Goal: Transaction & Acquisition: Book appointment/travel/reservation

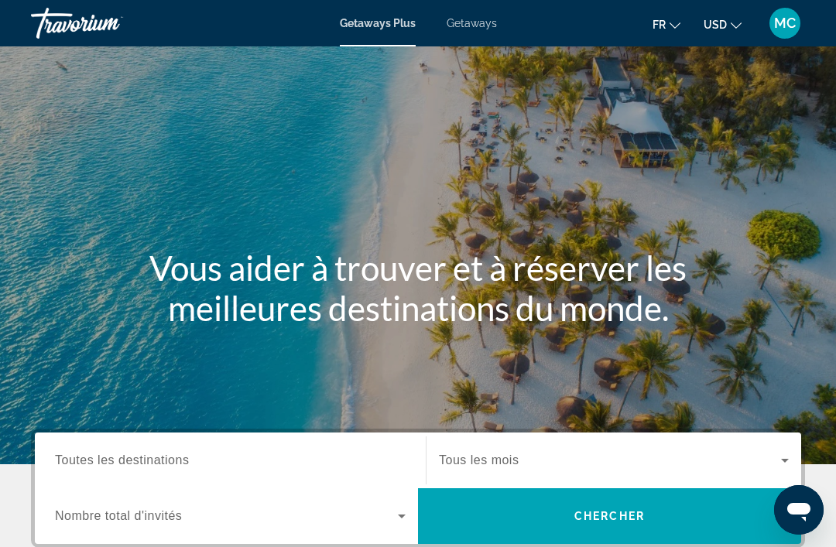
click at [472, 39] on div "Getaways Plus Getaways fr English Español Français Italiano Português русский U…" at bounding box center [418, 23] width 836 height 40
click at [471, 26] on span "Getaways" at bounding box center [472, 23] width 50 height 12
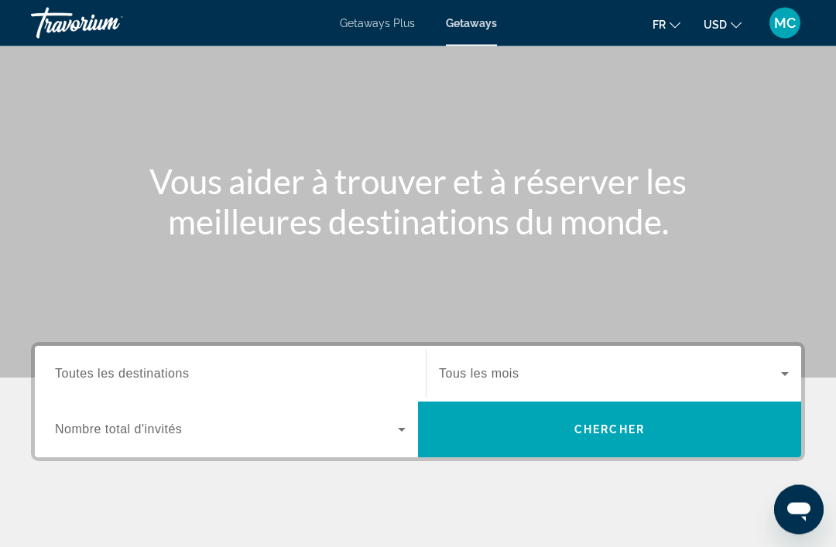
scroll to position [87, 0]
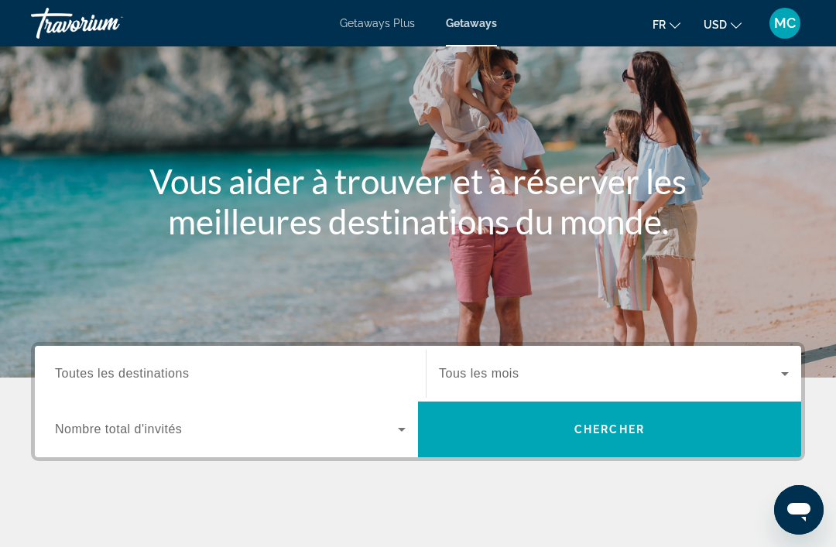
click at [121, 376] on span "Toutes les destinations" at bounding box center [122, 373] width 134 height 13
click at [121, 376] on input "Destination Toutes les destinations" at bounding box center [230, 374] width 351 height 19
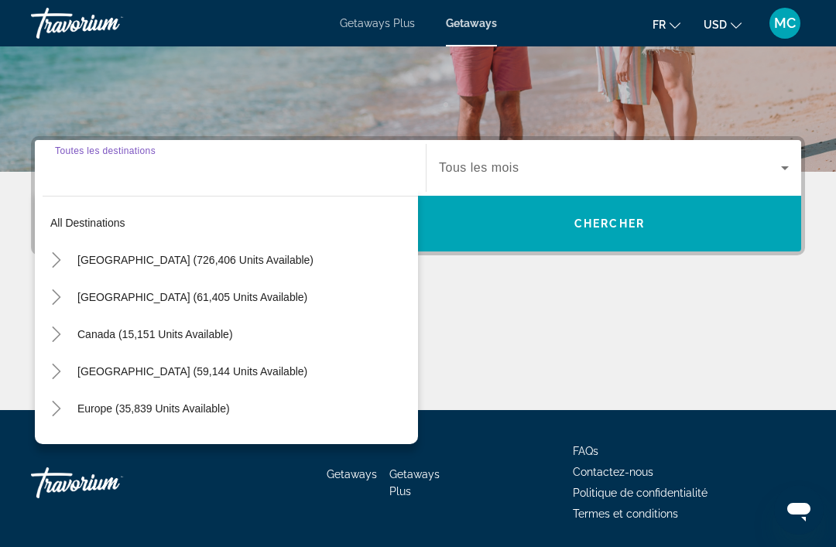
scroll to position [296, 0]
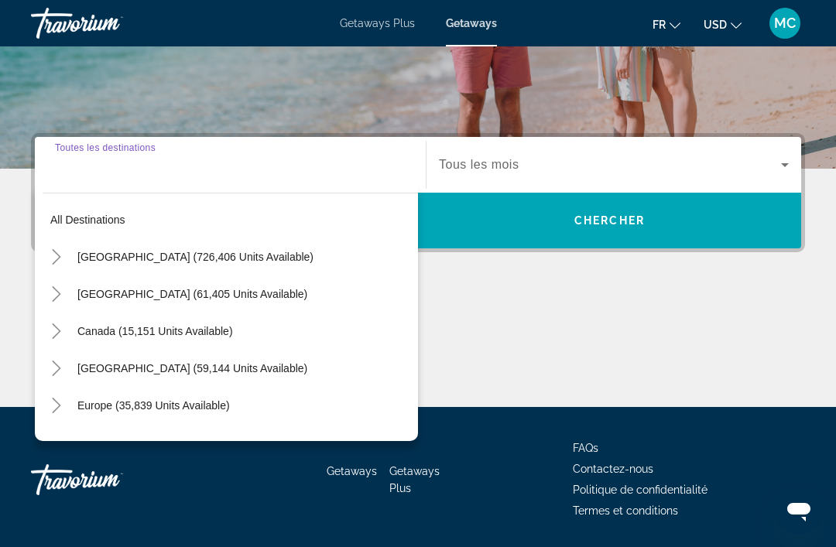
click at [50, 410] on icon "Toggle Europe (35,839 units available)" at bounding box center [56, 405] width 15 height 15
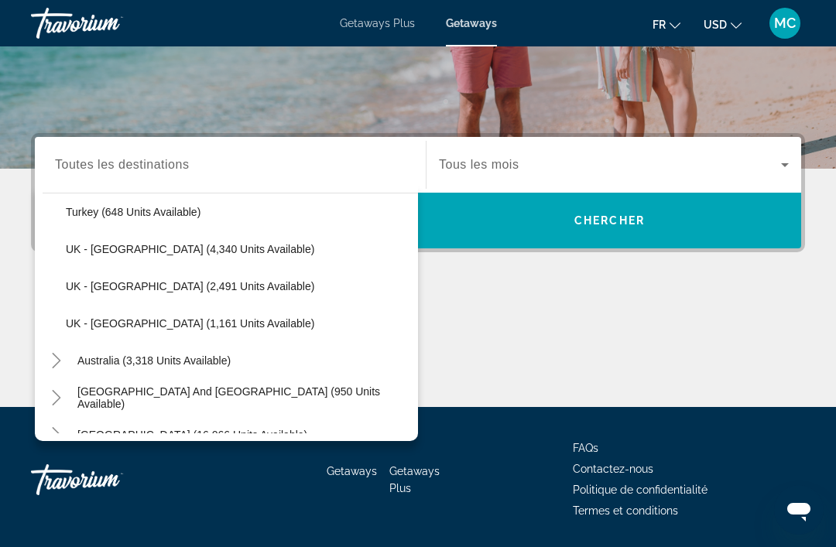
scroll to position [1012, 0]
click at [101, 252] on span "UK - England (4,340 units available)" at bounding box center [190, 247] width 248 height 12
type input "**********"
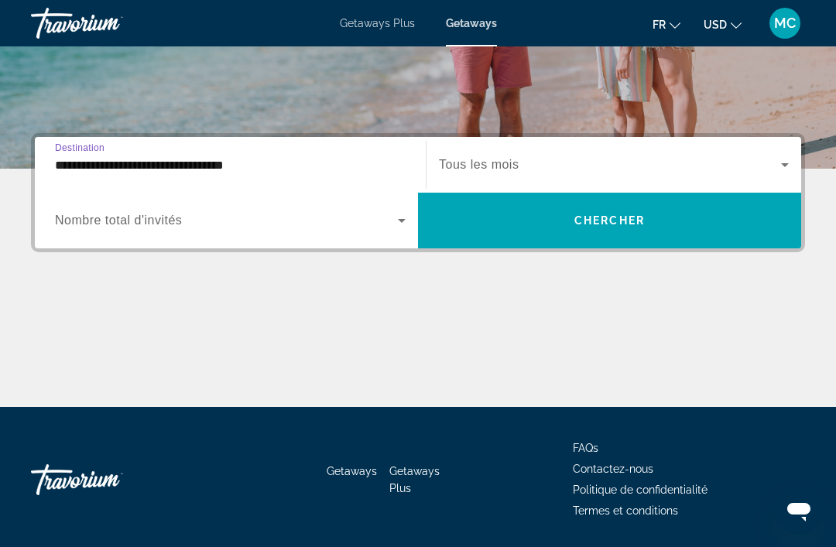
click at [109, 228] on span "Search widget" at bounding box center [226, 220] width 343 height 19
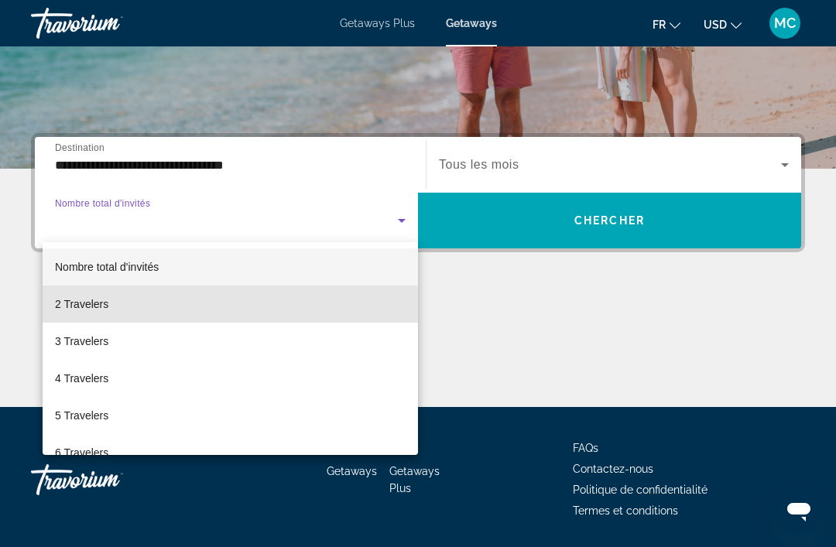
click at [94, 310] on span "2 Travelers" at bounding box center [81, 304] width 53 height 19
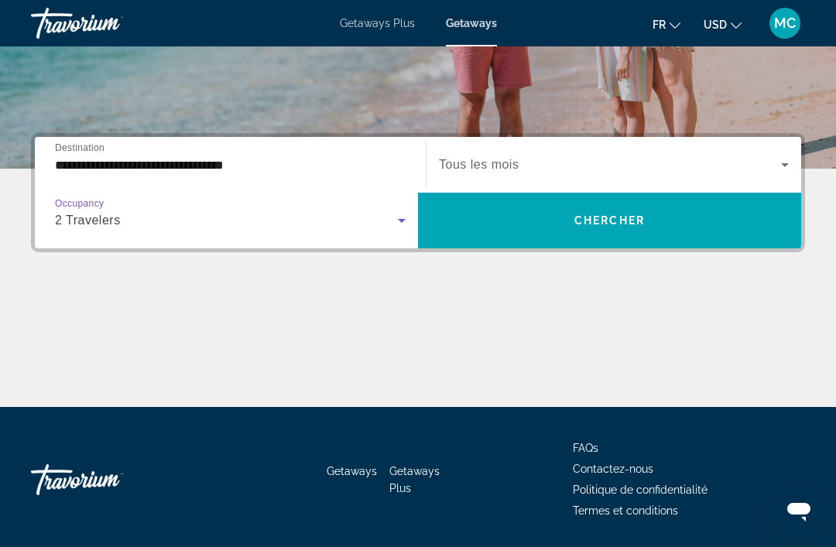
click at [496, 173] on span "Search widget" at bounding box center [610, 165] width 342 height 19
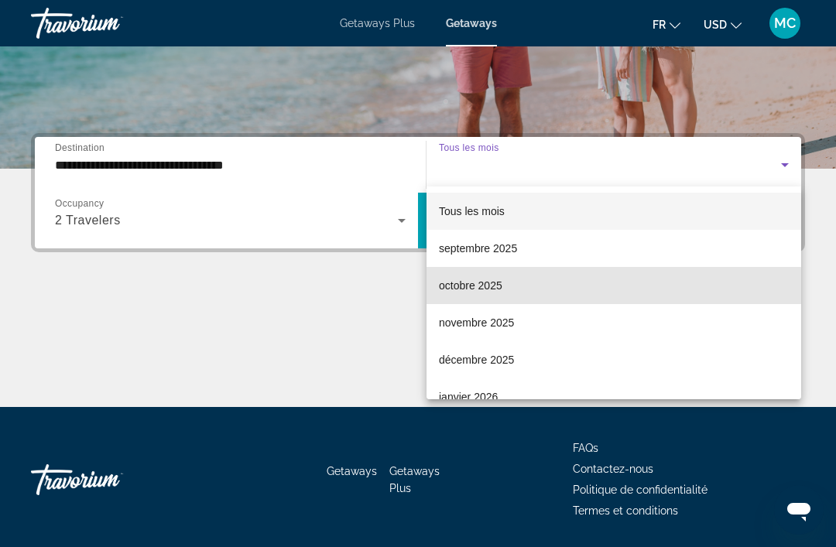
click at [484, 290] on span "octobre 2025" at bounding box center [470, 285] width 63 height 19
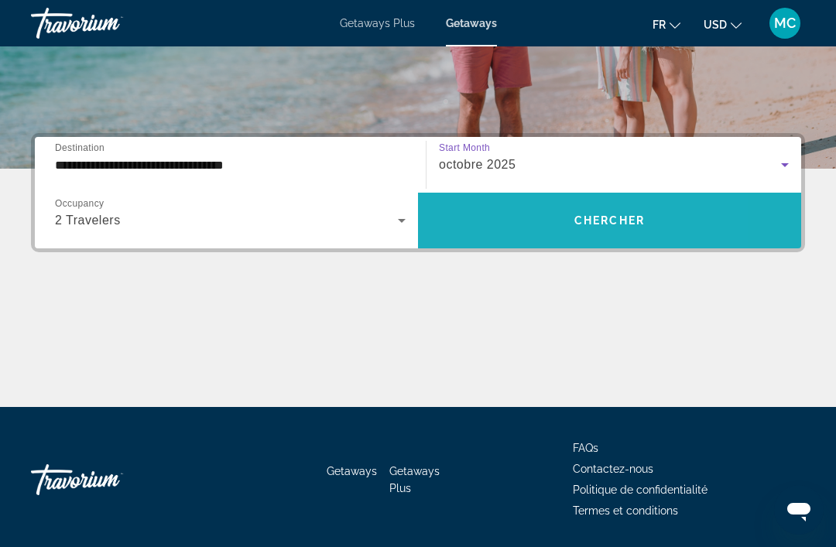
click at [481, 224] on span "Search widget" at bounding box center [609, 220] width 383 height 37
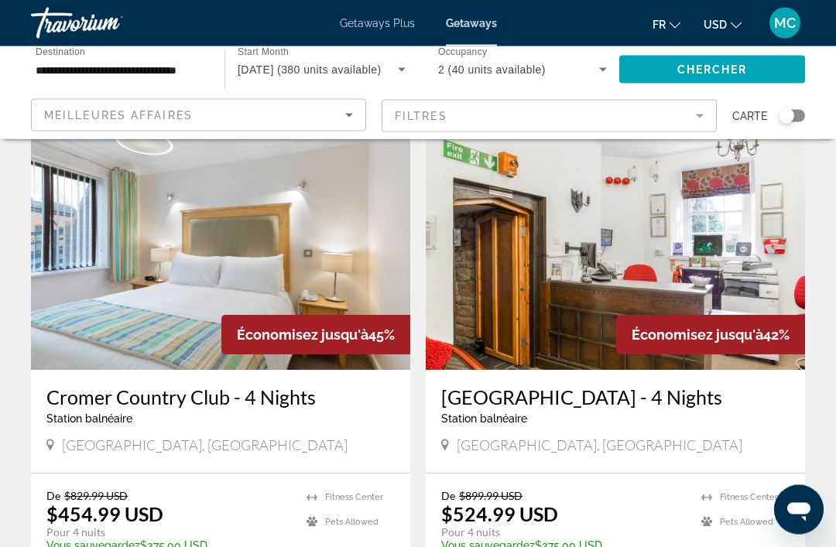
scroll to position [600, 0]
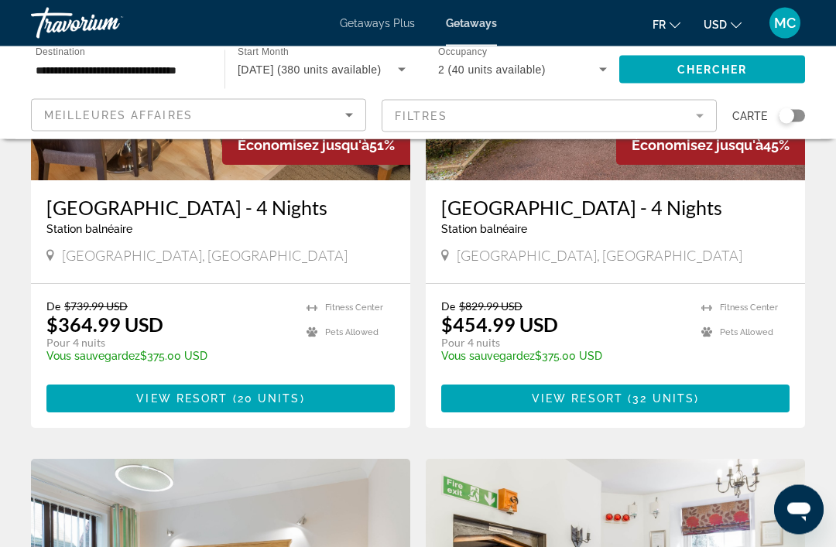
click at [728, 31] on button "USD USD ($) MXN (Mex$) CAD (Can$) GBP (£) EUR (€) AUD (A$) NZD (NZ$) CNY (CN¥)" at bounding box center [722, 24] width 38 height 22
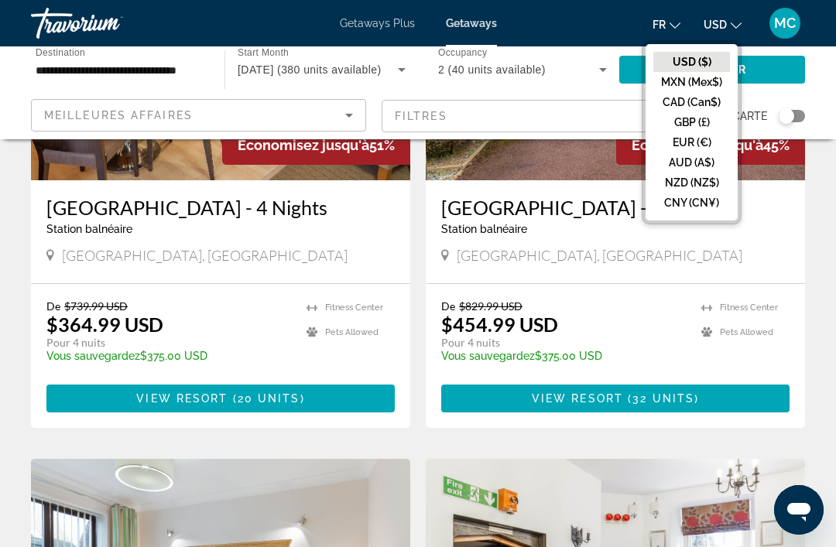
click at [696, 146] on button "EUR (€)" at bounding box center [691, 142] width 77 height 20
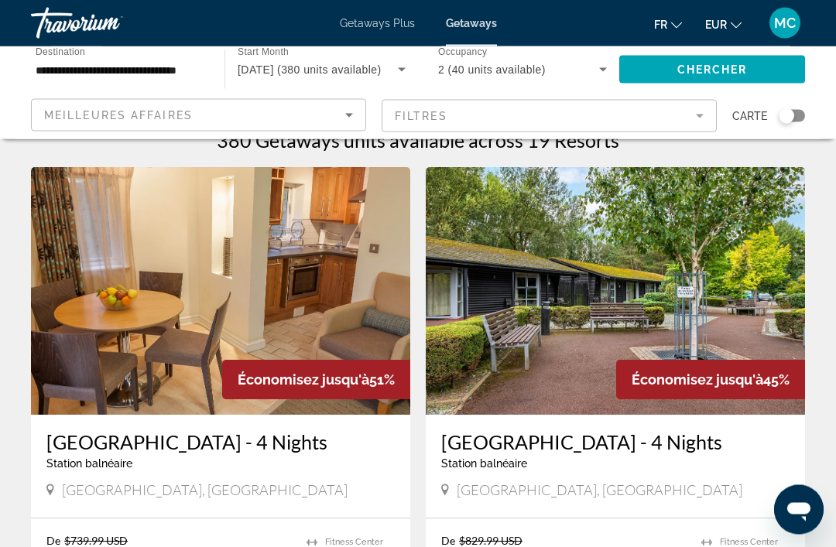
scroll to position [0, 0]
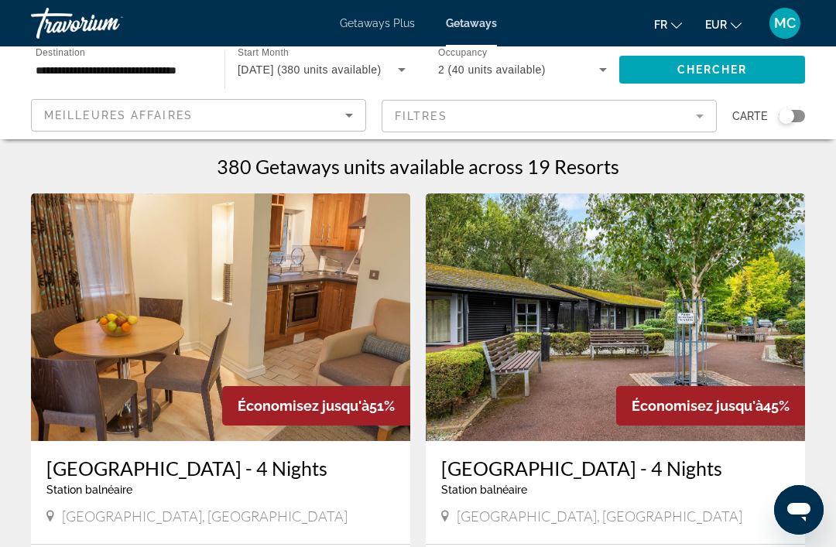
click at [292, 120] on div "Meilleures affaires" at bounding box center [194, 115] width 301 height 19
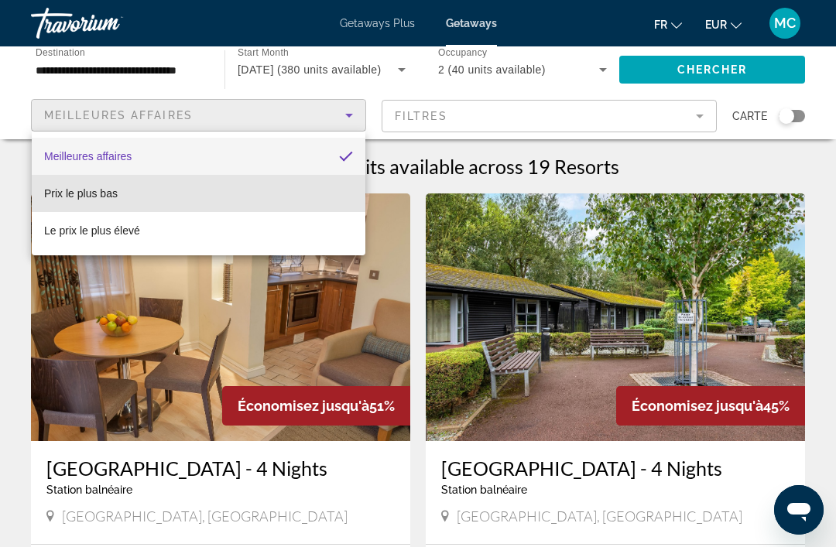
click at [87, 203] on mat-option "Prix ​​le plus bas" at bounding box center [199, 193] width 334 height 37
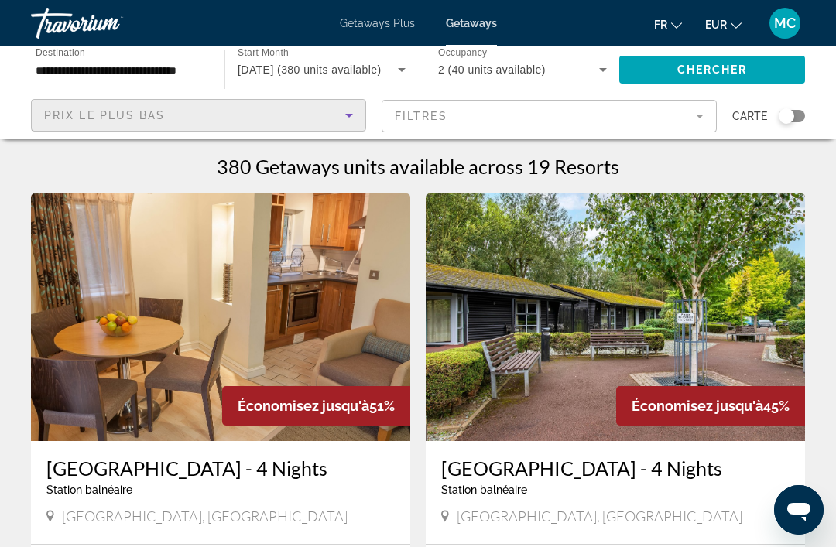
click at [81, 67] on input "**********" at bounding box center [120, 70] width 169 height 19
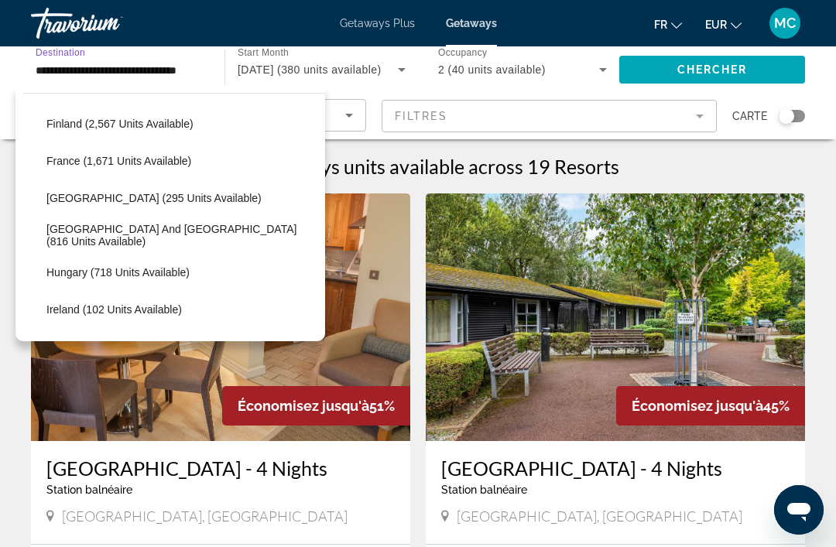
scroll to position [389, 0]
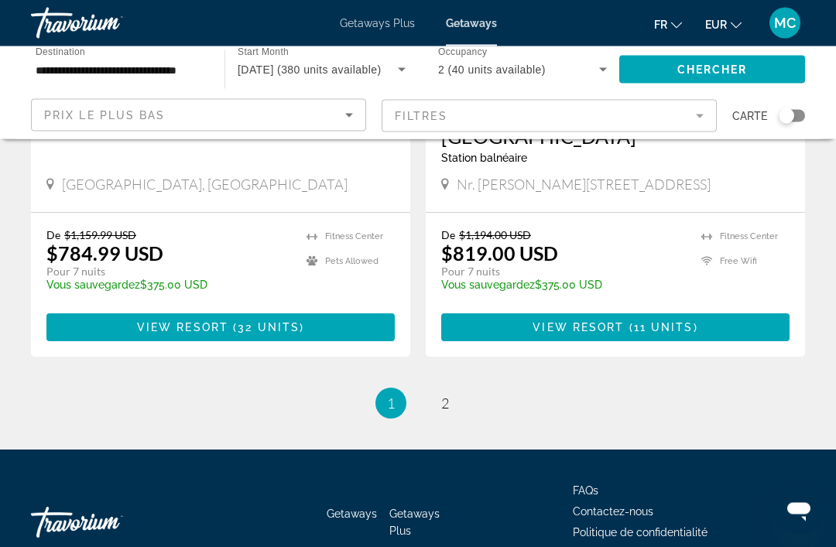
scroll to position [3003, 0]
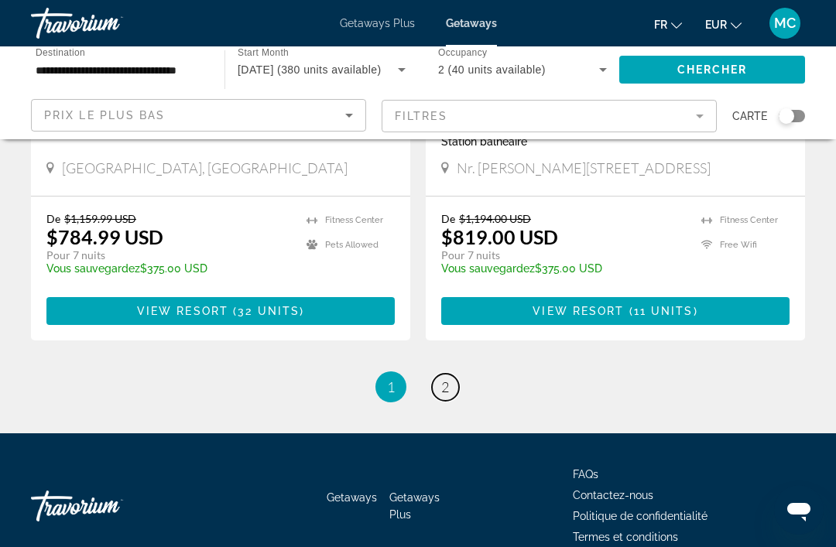
click at [453, 392] on link "page 2" at bounding box center [445, 387] width 27 height 27
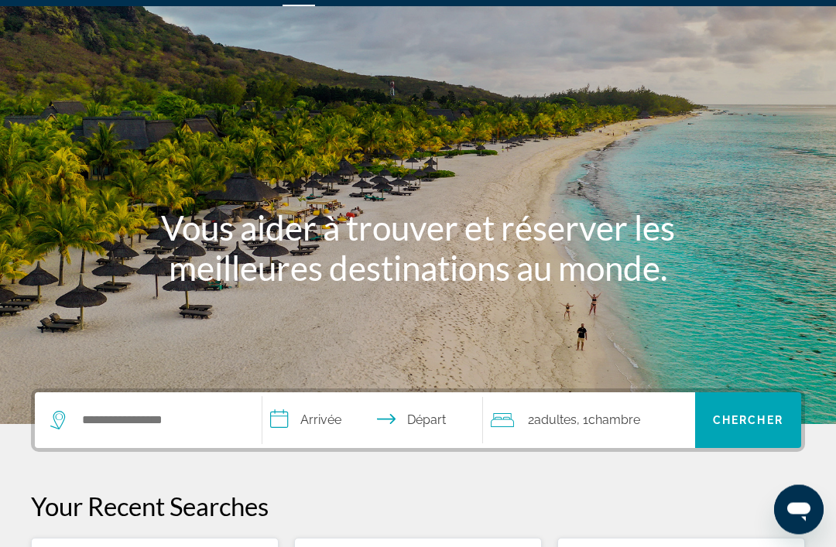
scroll to position [48, 0]
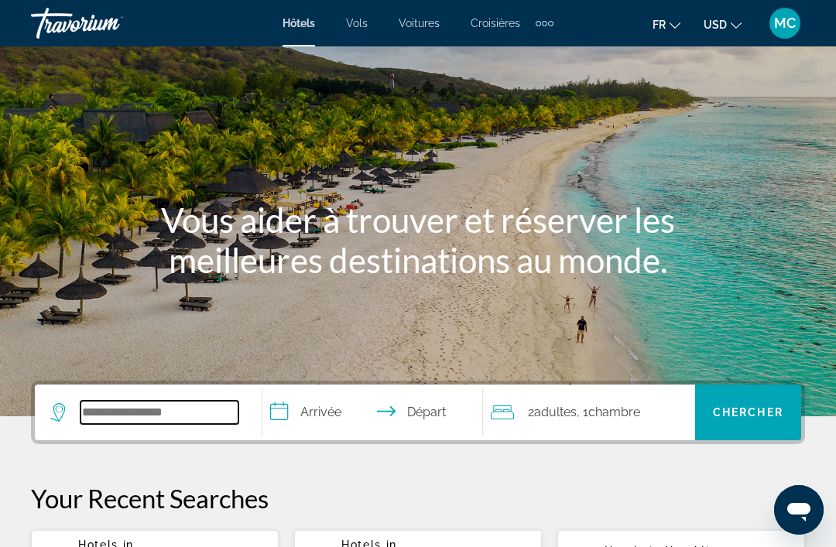
click at [94, 412] on input "Search widget" at bounding box center [159, 412] width 158 height 23
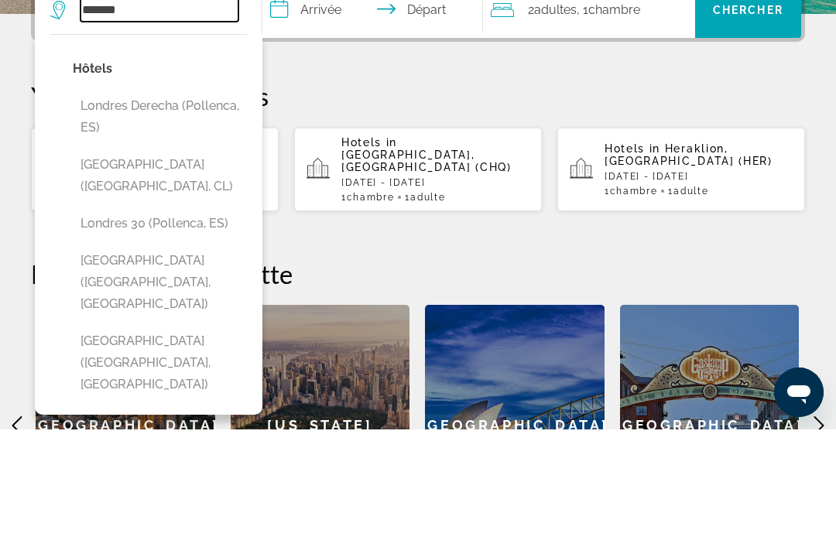
scroll to position [330, 0]
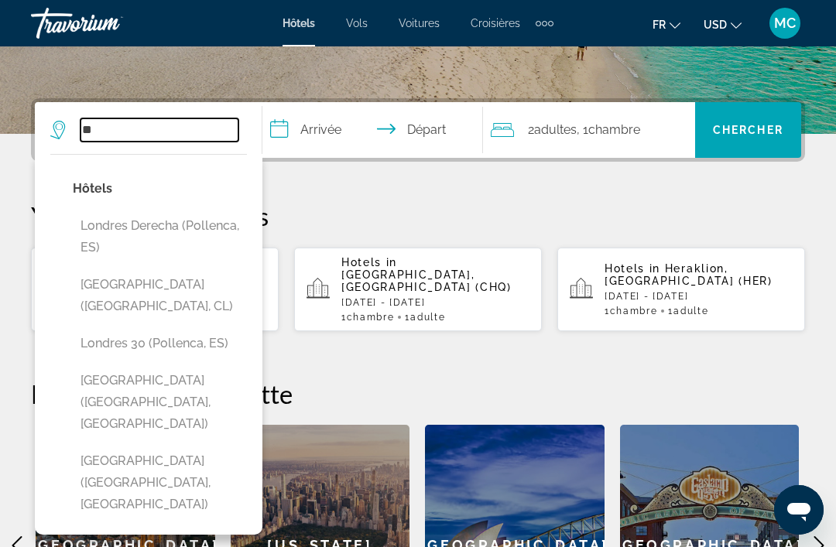
type input "*"
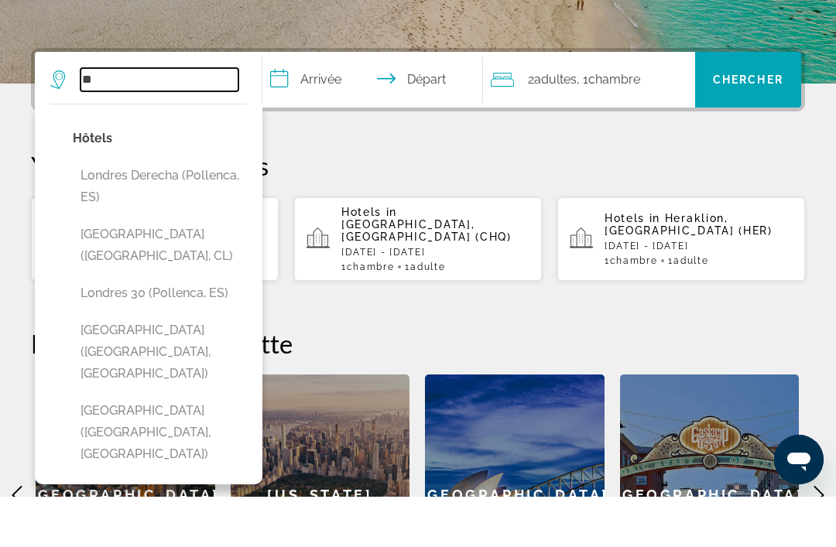
type input "*"
click at [312, 102] on input "**********" at bounding box center [375, 132] width 226 height 60
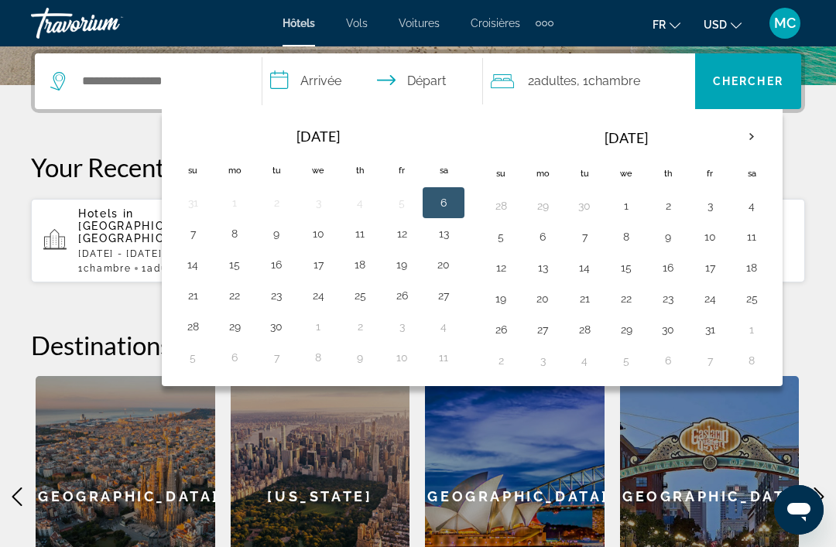
scroll to position [378, 0]
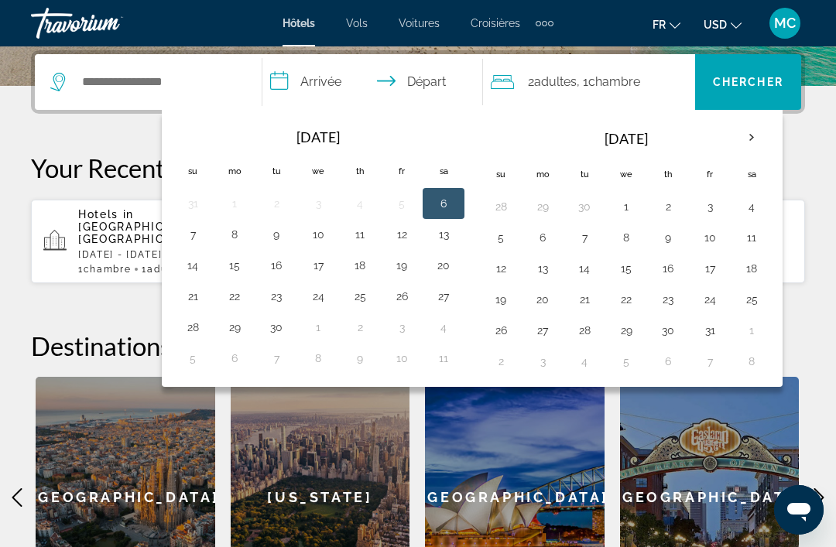
click at [703, 278] on button "17" at bounding box center [709, 269] width 25 height 22
click at [419, 84] on input "**********" at bounding box center [375, 84] width 226 height 60
click at [499, 297] on button "19" at bounding box center [500, 300] width 25 height 22
type input "**********"
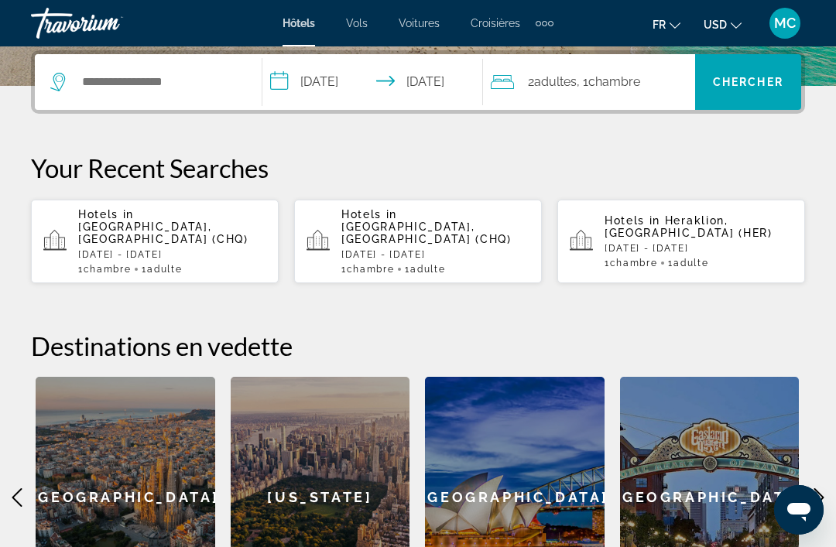
click at [761, 91] on span "Search widget" at bounding box center [748, 81] width 106 height 37
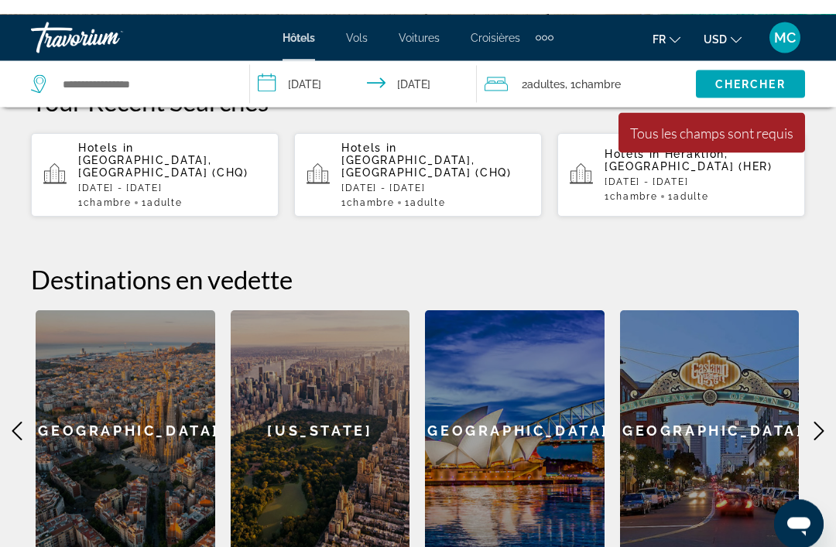
scroll to position [445, 0]
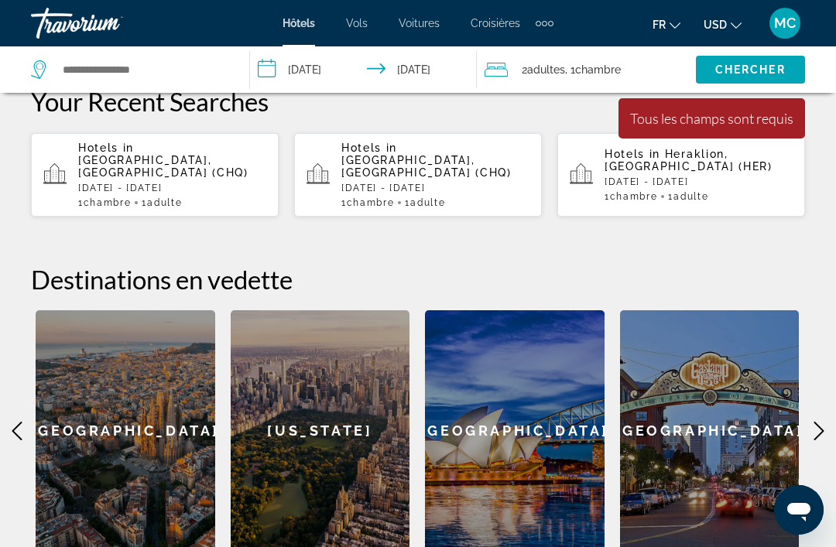
click at [815, 423] on icon "Main content" at bounding box center [818, 431] width 19 height 19
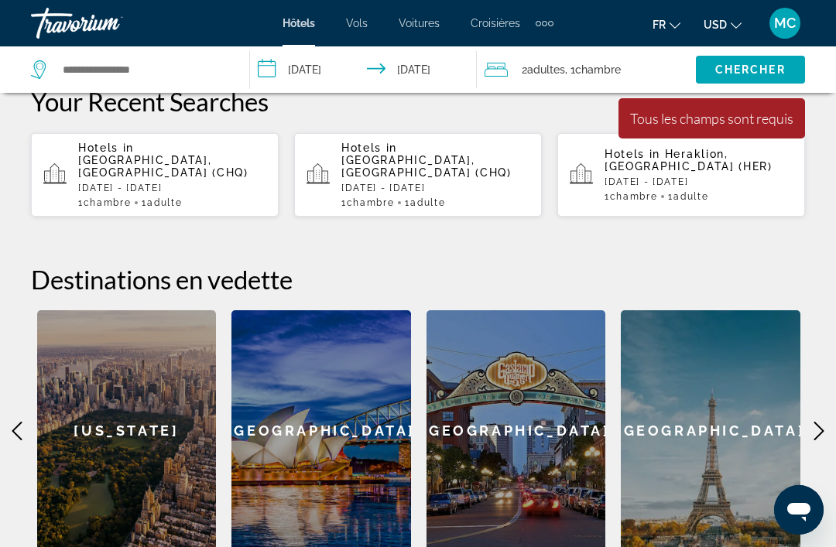
click at [813, 423] on icon "Main content" at bounding box center [818, 431] width 19 height 19
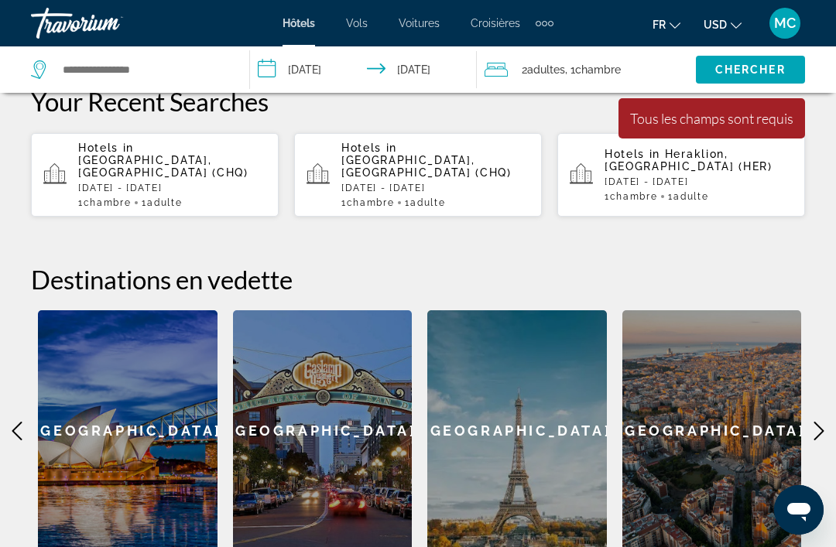
click at [811, 423] on icon "Main content" at bounding box center [818, 431] width 19 height 19
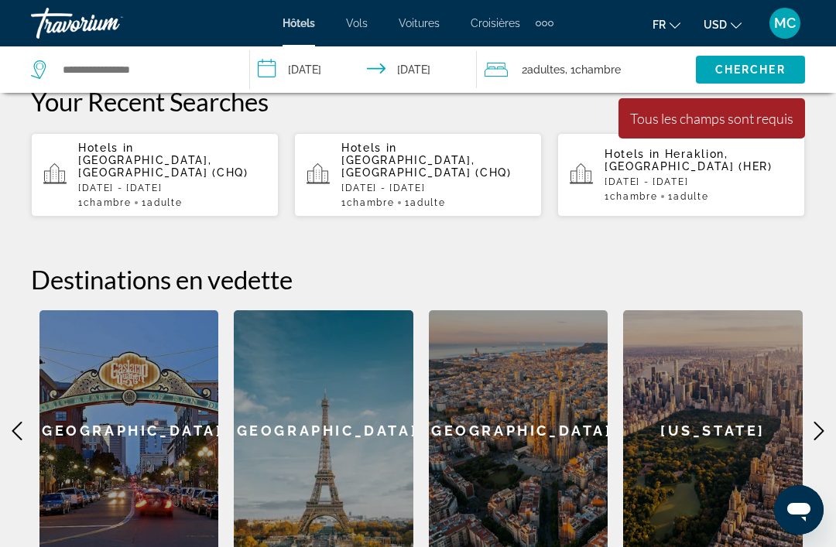
click at [822, 422] on icon "Main content" at bounding box center [819, 431] width 10 height 19
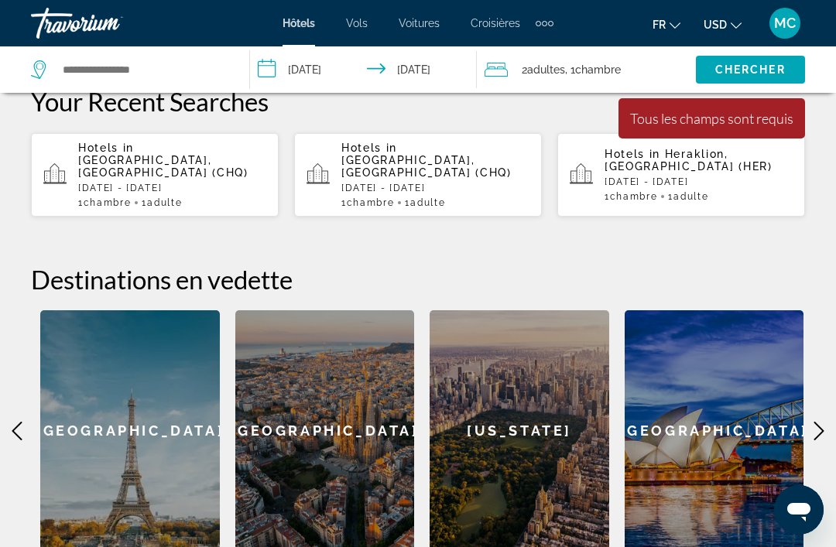
click at [813, 422] on icon "Main content" at bounding box center [818, 431] width 19 height 19
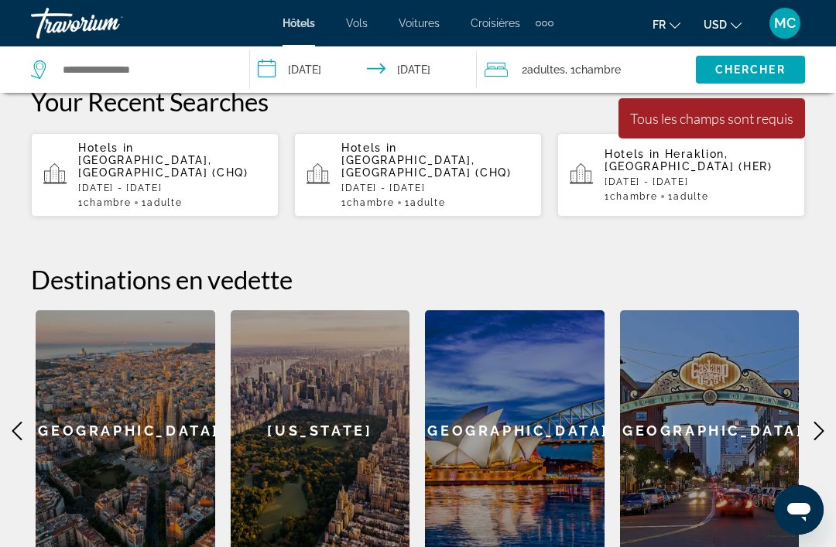
click at [813, 422] on icon "Main content" at bounding box center [818, 431] width 19 height 19
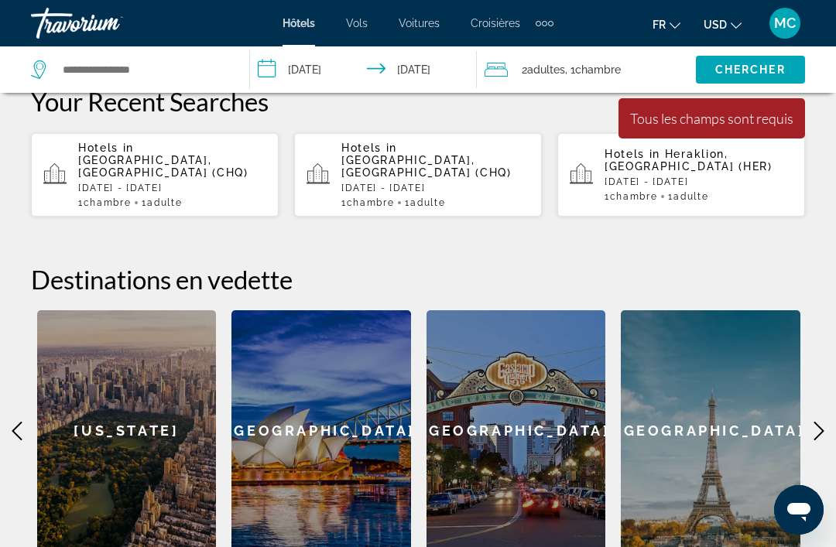
click at [813, 422] on icon "Main content" at bounding box center [818, 431] width 19 height 19
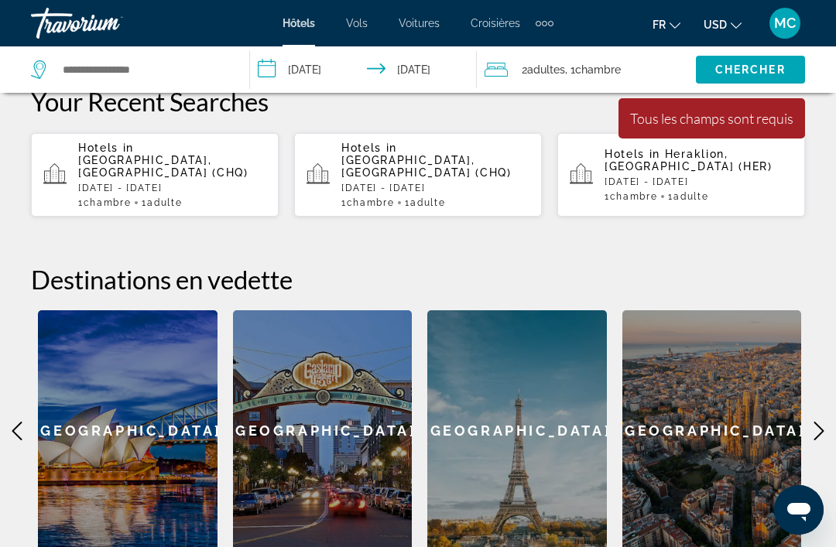
click at [811, 422] on icon "Main content" at bounding box center [818, 431] width 19 height 19
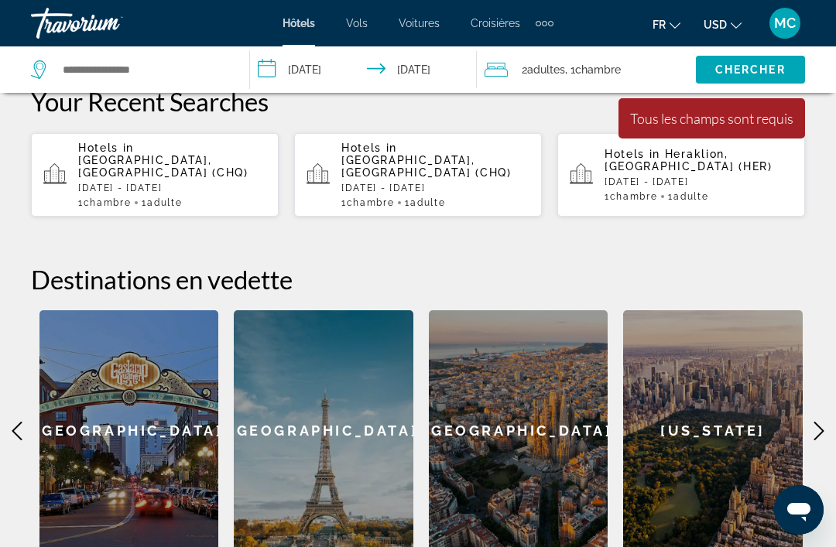
click at [814, 422] on icon "Main content" at bounding box center [818, 431] width 19 height 19
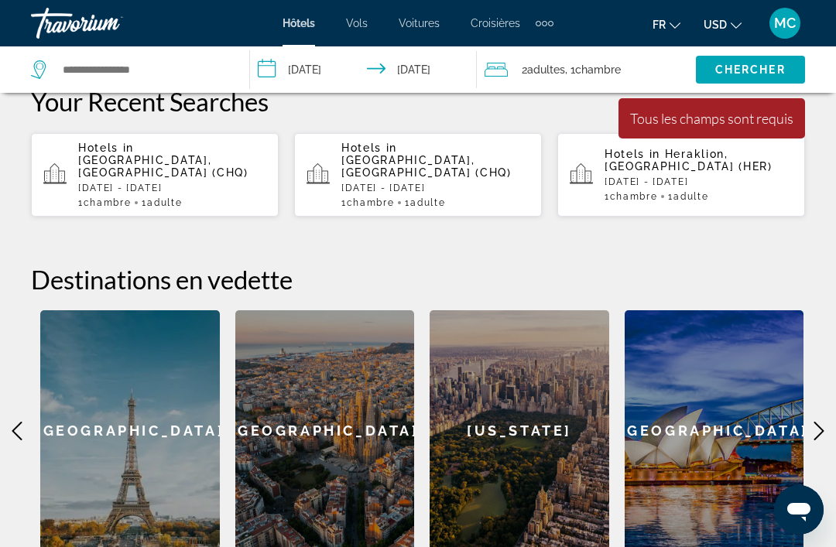
click at [816, 422] on icon "Main content" at bounding box center [818, 431] width 19 height 19
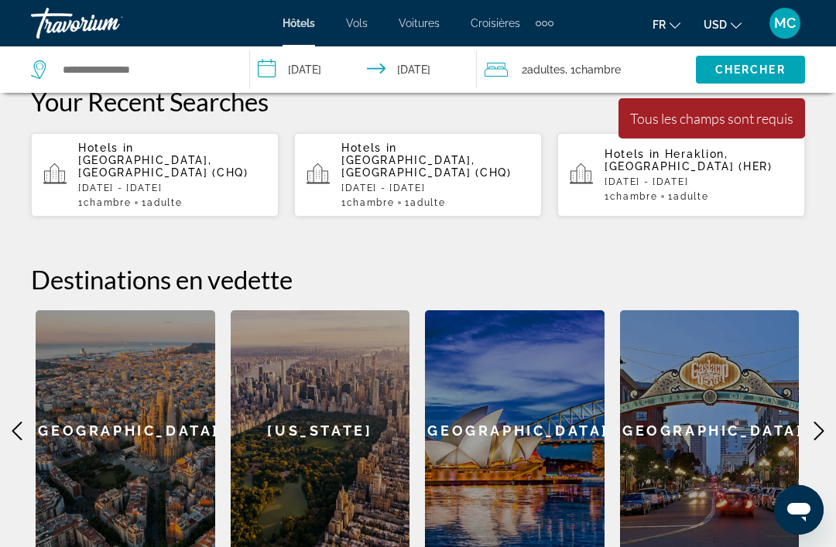
click at [824, 422] on icon "Main content" at bounding box center [818, 431] width 19 height 19
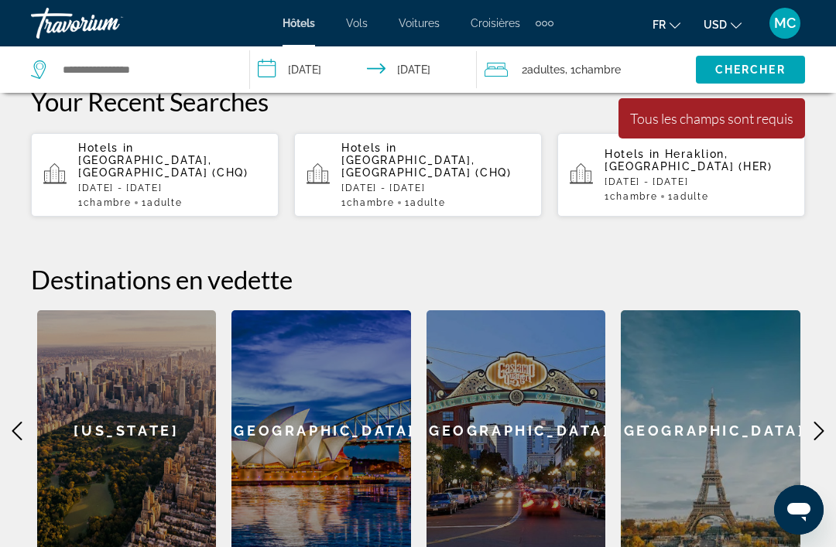
click at [818, 422] on icon "Main content" at bounding box center [819, 431] width 10 height 19
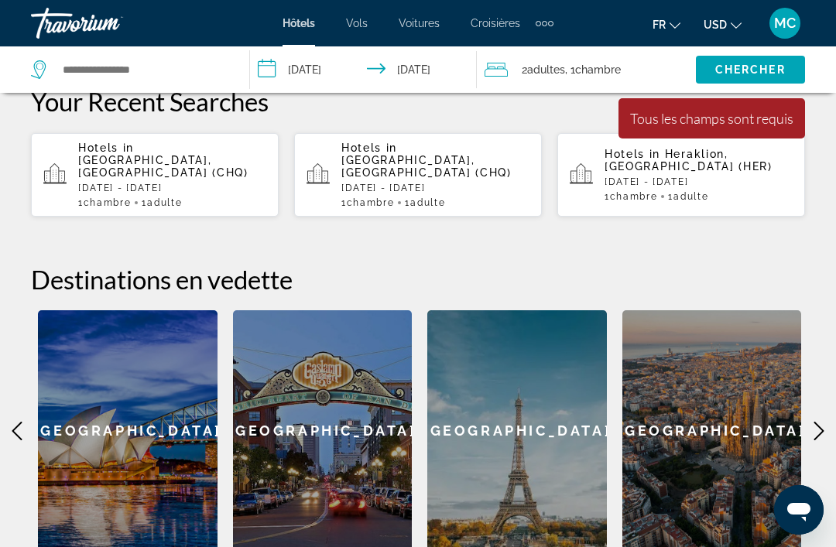
click at [815, 422] on icon "Main content" at bounding box center [818, 431] width 19 height 19
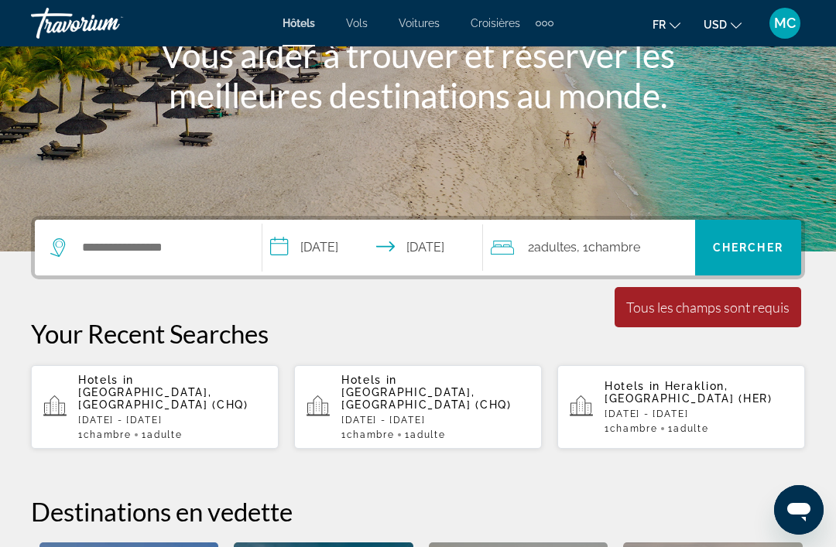
scroll to position [212, 0]
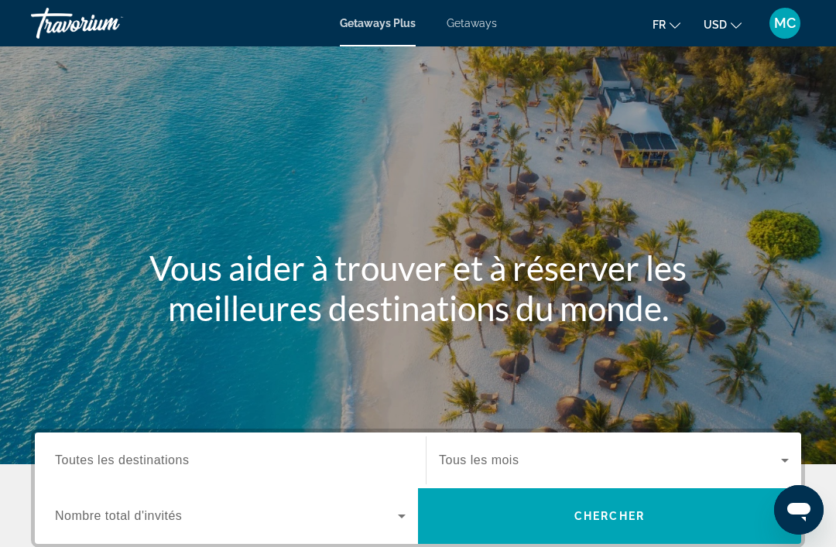
click at [449, 27] on span "Getaways" at bounding box center [472, 23] width 50 height 12
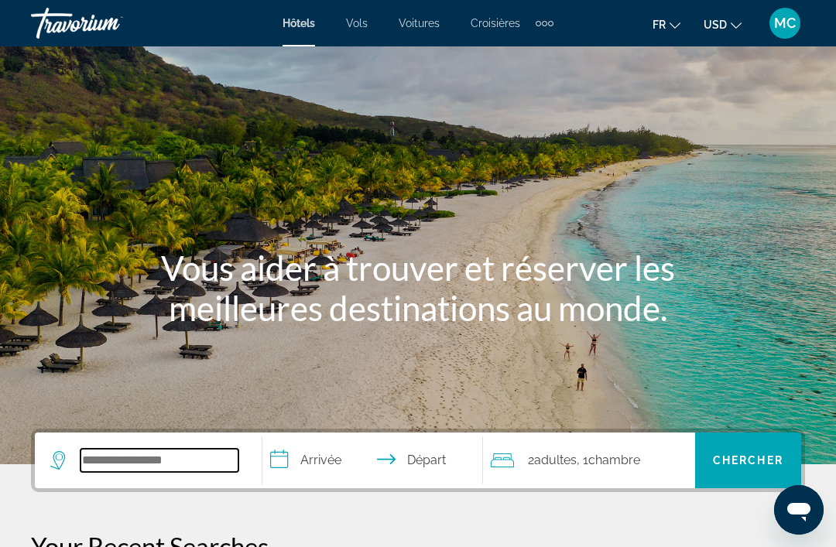
click at [131, 472] on input "Search widget" at bounding box center [159, 460] width 158 height 23
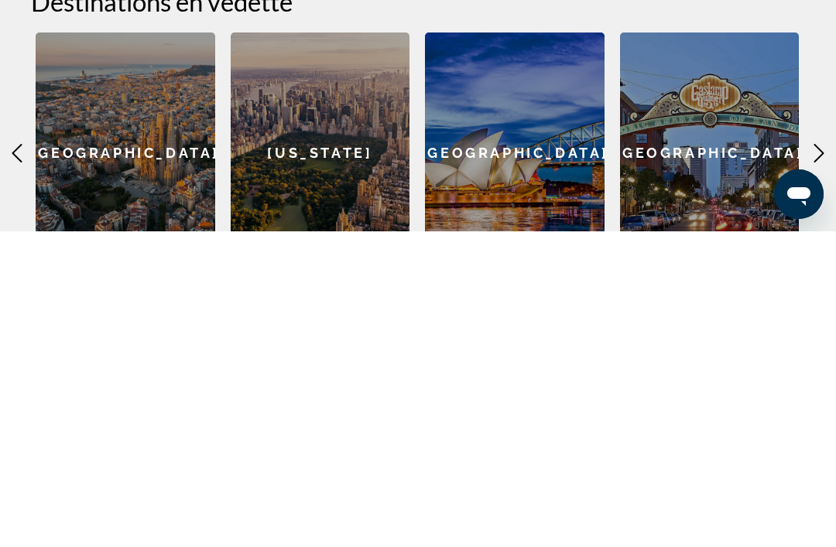
scroll to position [344, 0]
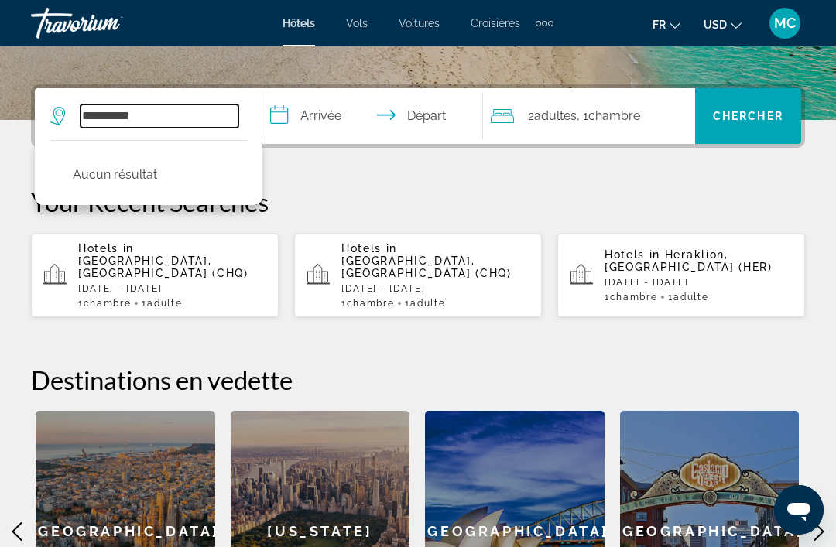
click at [167, 118] on input "**********" at bounding box center [159, 115] width 158 height 23
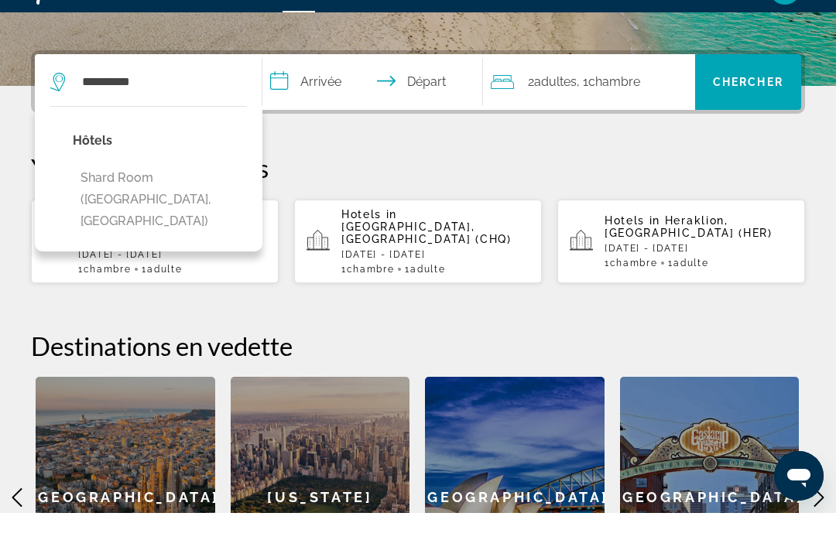
click at [118, 197] on button "Shard room ([GEOGRAPHIC_DATA], [GEOGRAPHIC_DATA])" at bounding box center [160, 233] width 174 height 73
type input "**********"
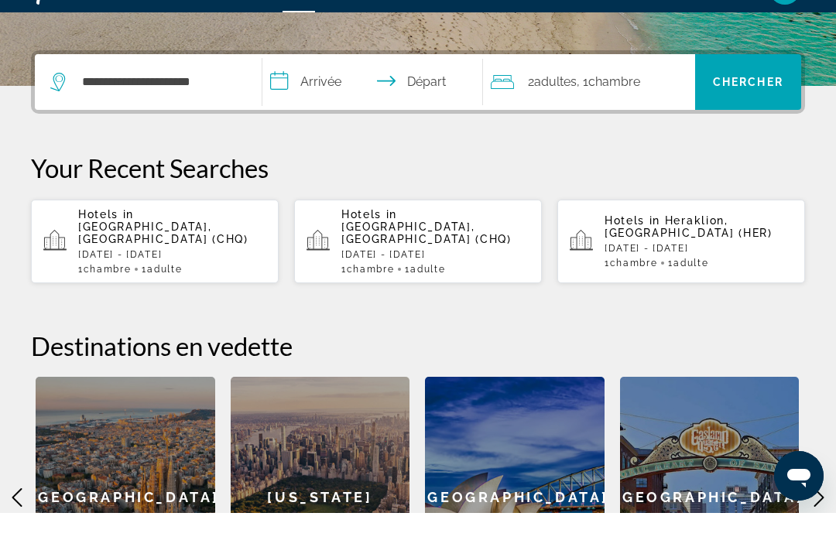
click at [296, 88] on input "**********" at bounding box center [375, 118] width 226 height 60
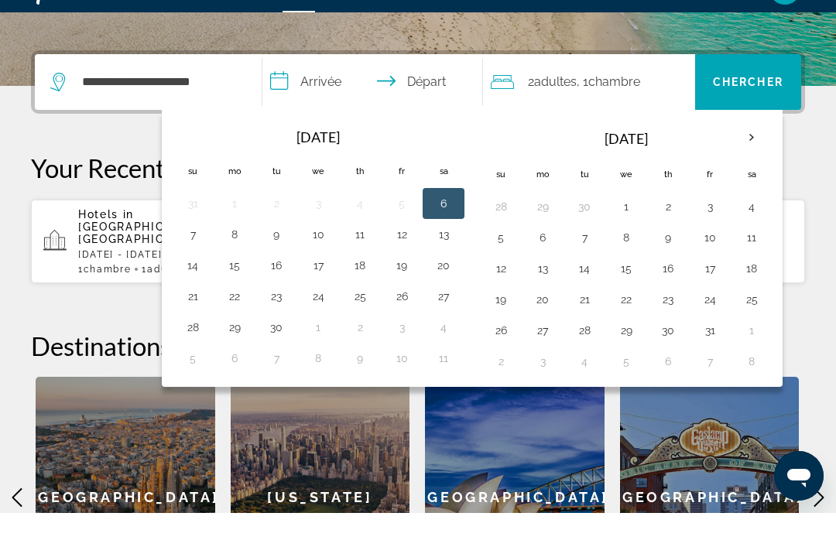
scroll to position [378, 0]
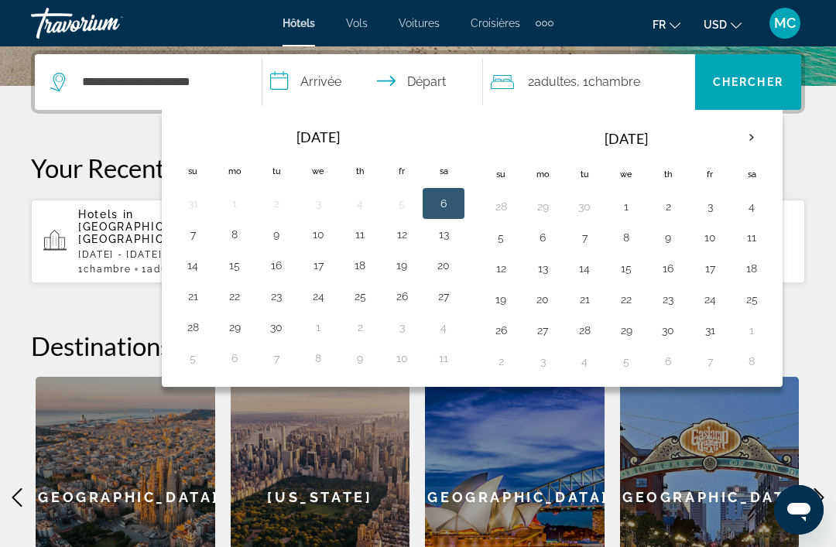
click at [707, 272] on button "17" at bounding box center [709, 269] width 25 height 22
click at [501, 299] on button "19" at bounding box center [500, 300] width 25 height 22
type input "**********"
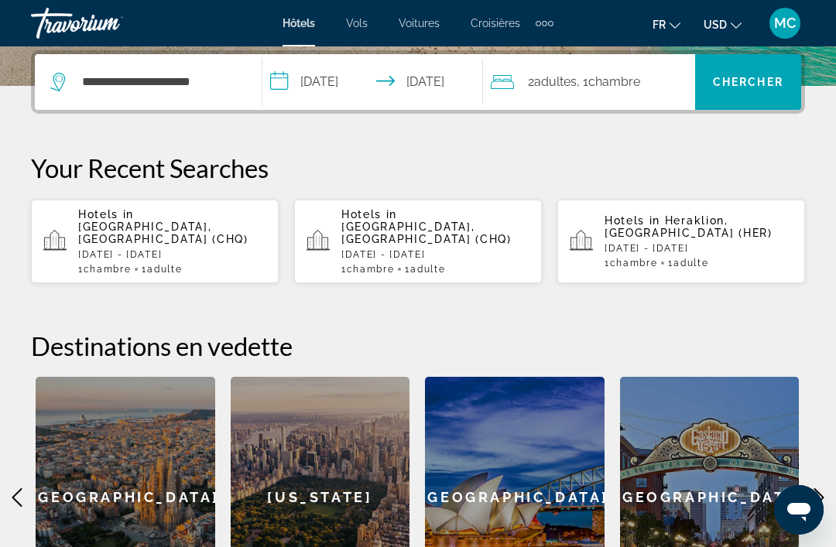
click at [784, 80] on span "Search widget" at bounding box center [748, 81] width 106 height 37
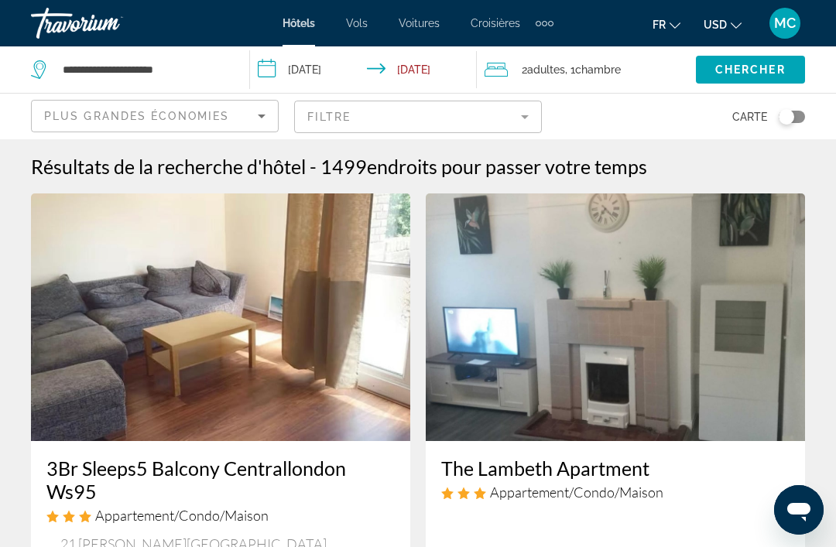
click at [419, 69] on input "**********" at bounding box center [366, 71] width 233 height 51
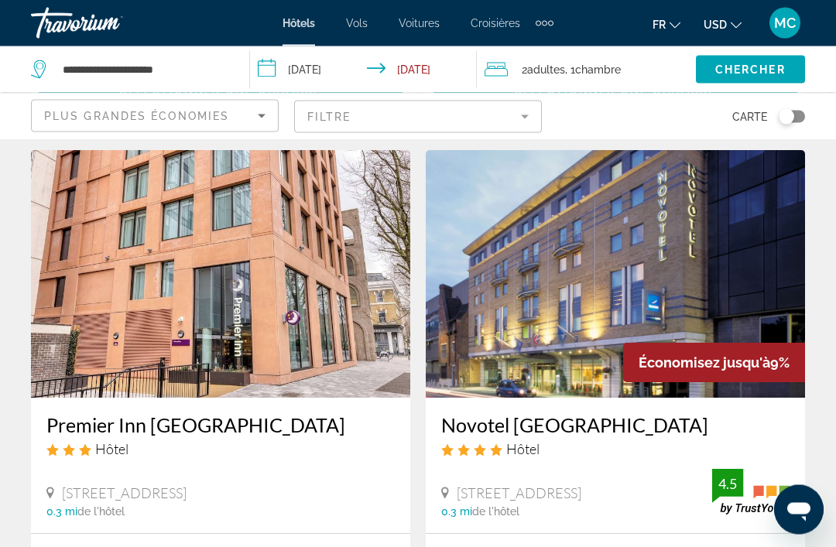
click at [731, 29] on button "USD USD ($) MXN (Mex$) CAD (Can$) GBP (£) EUR (€) AUD (A$) NZD (NZ$) CNY (CN¥)" at bounding box center [722, 24] width 38 height 22
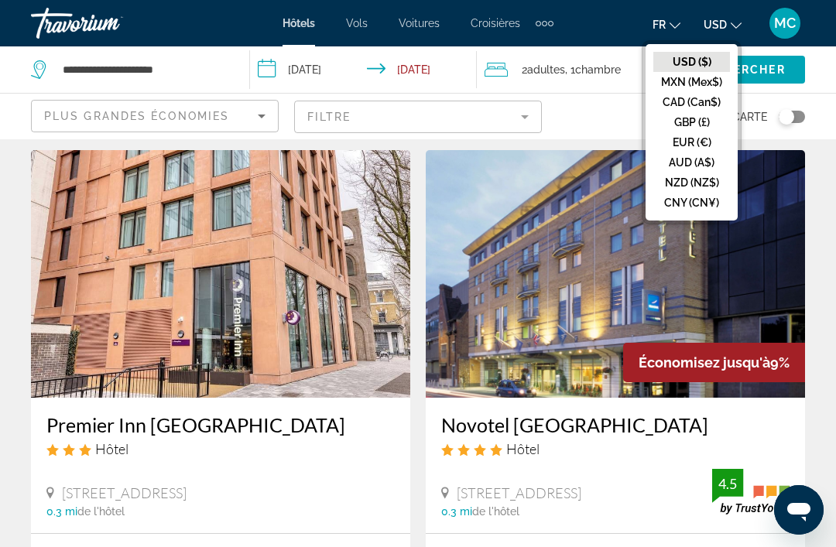
click at [683, 152] on button "EUR (€)" at bounding box center [691, 142] width 77 height 20
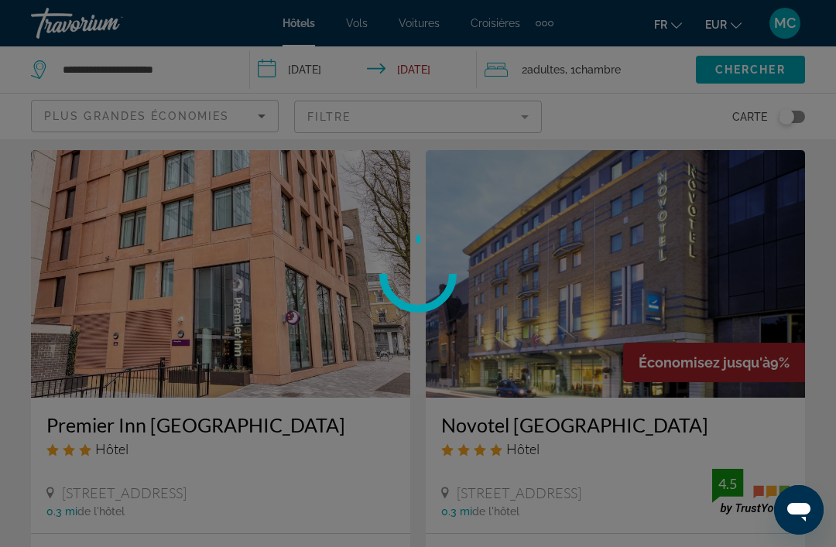
scroll to position [77, 0]
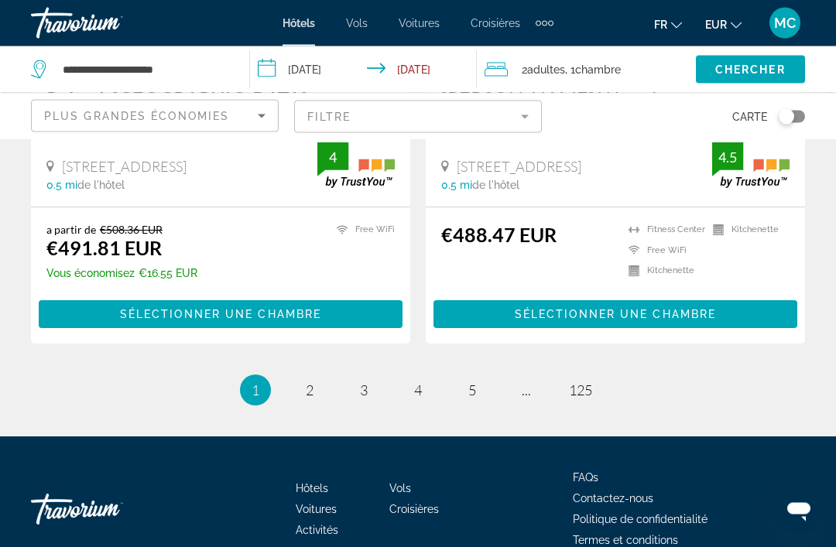
scroll to position [3203, 0]
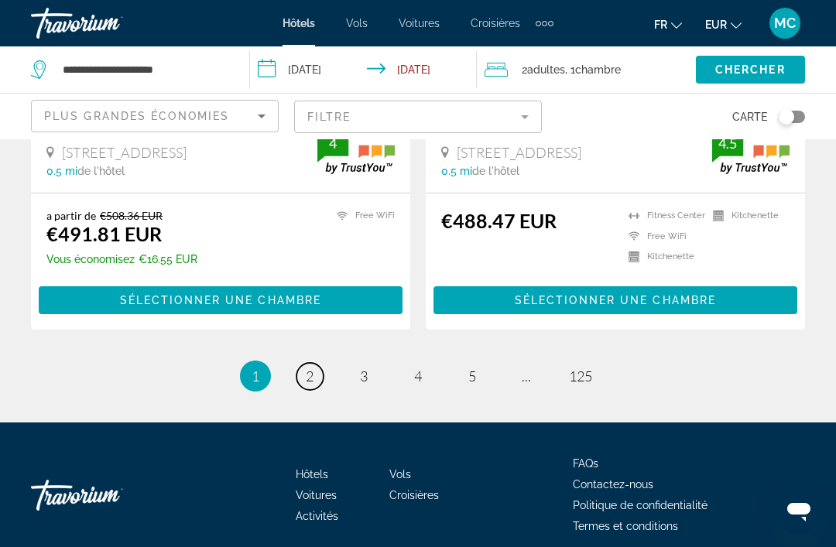
click at [306, 368] on span "2" at bounding box center [310, 376] width 8 height 17
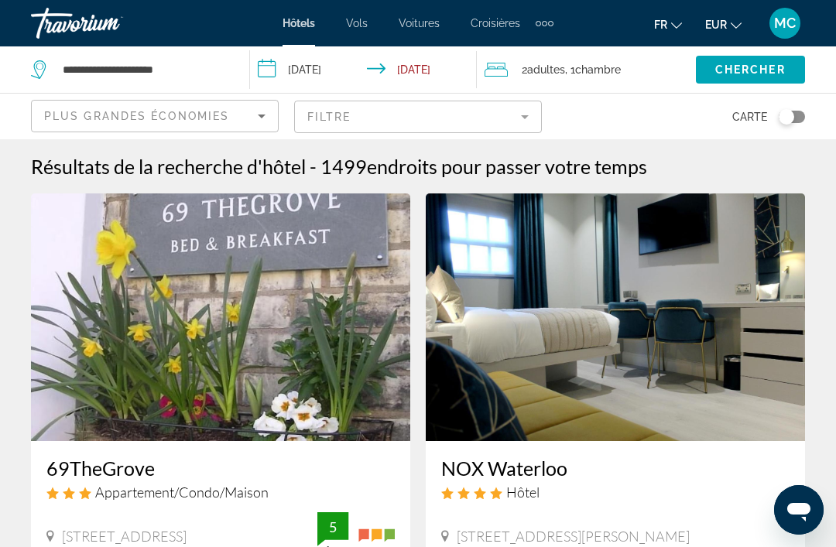
click at [515, 108] on mat-form-field "Filtre" at bounding box center [418, 117] width 248 height 33
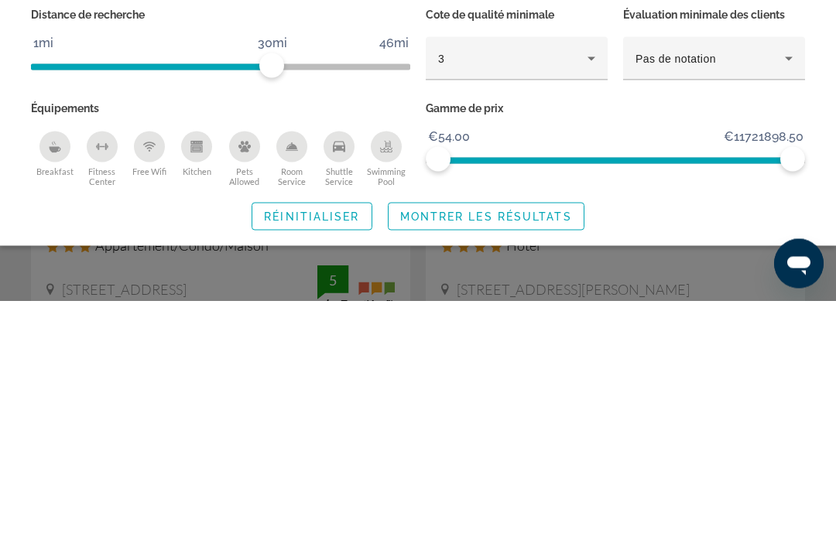
click at [49, 387] on icon "Breakfast" at bounding box center [55, 393] width 12 height 12
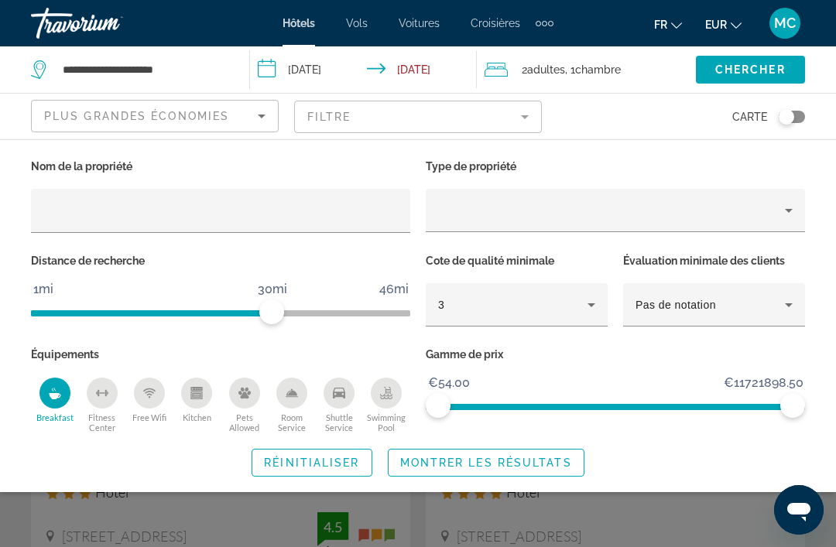
click at [522, 461] on span "Montrer les résultats" at bounding box center [486, 463] width 172 height 12
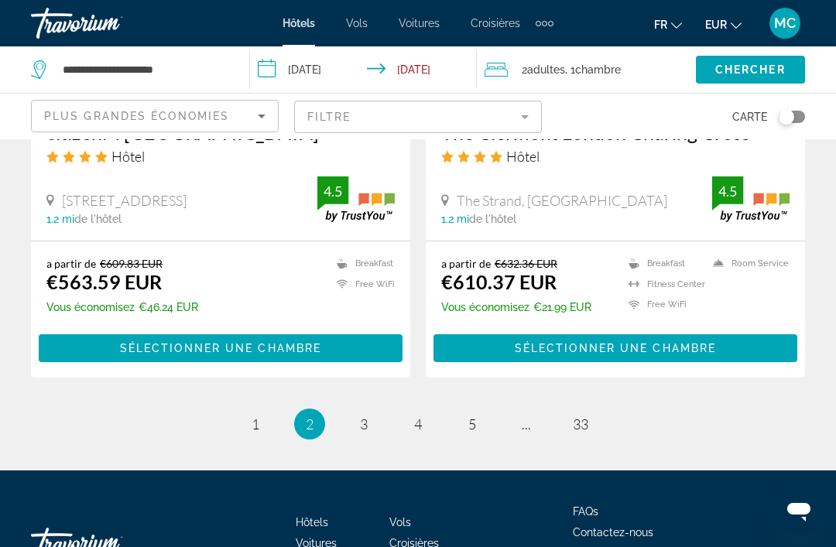
scroll to position [3187, 0]
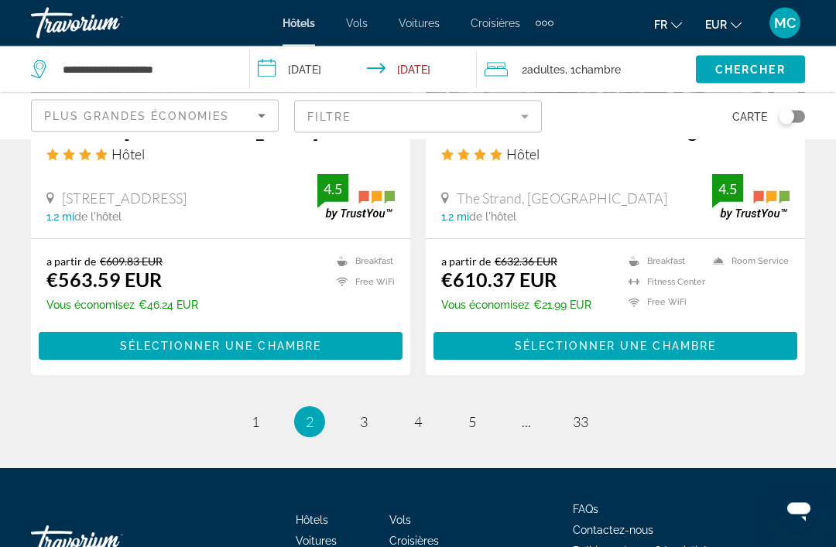
click at [367, 414] on span "3" at bounding box center [364, 422] width 8 height 17
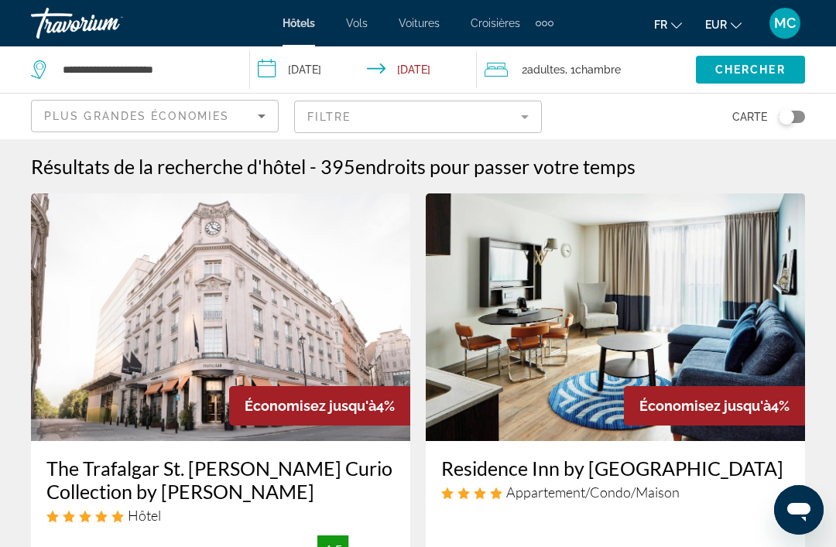
click at [76, 120] on span "Plus grandes économies" at bounding box center [136, 116] width 185 height 12
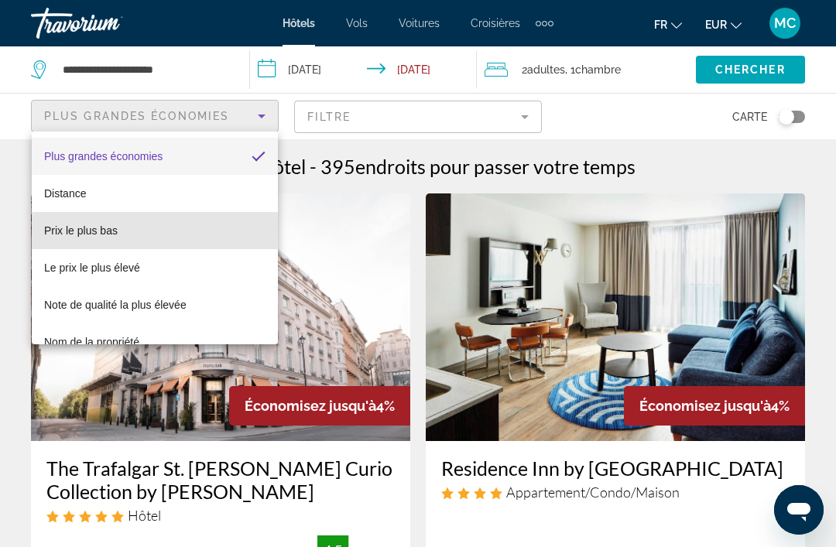
click at [84, 233] on span "Prix le plus bas" at bounding box center [81, 230] width 74 height 12
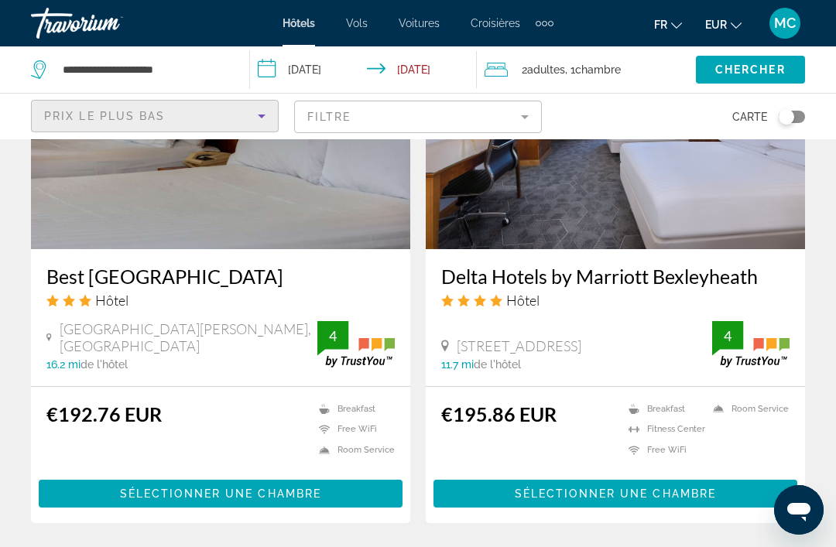
scroll to position [2484, 0]
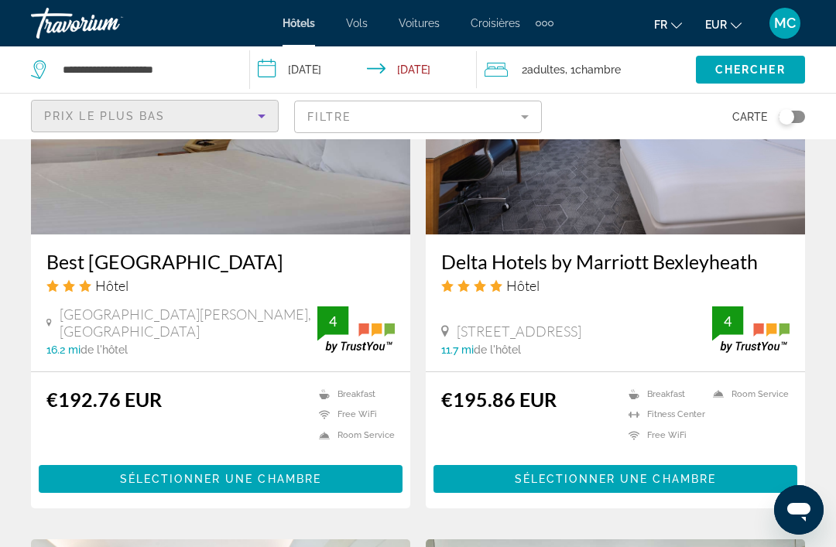
click at [690, 250] on h3 "Delta Hotels by Marriott Bexleyheath" at bounding box center [615, 261] width 348 height 23
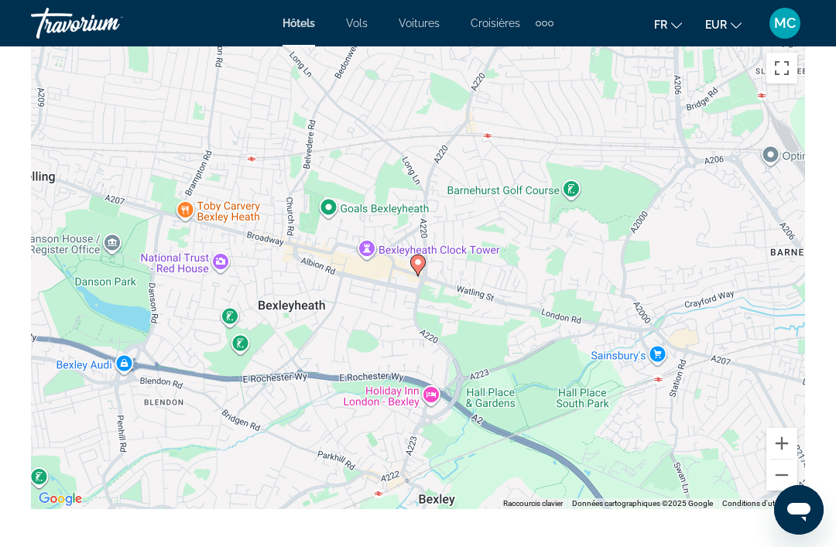
scroll to position [1778, 0]
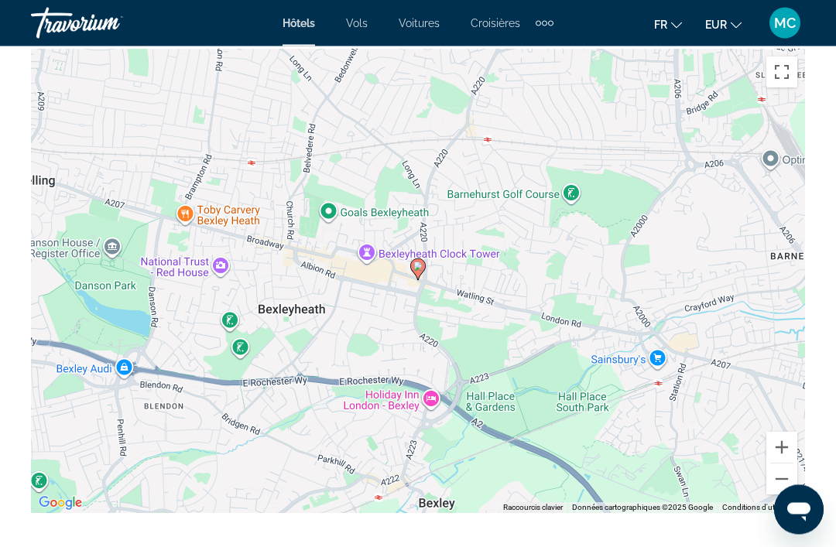
click at [716, 285] on div "Pour activer le glissement avec le clavier, appuyez sur Alt+Entrée. Une fois ce…" at bounding box center [418, 282] width 774 height 464
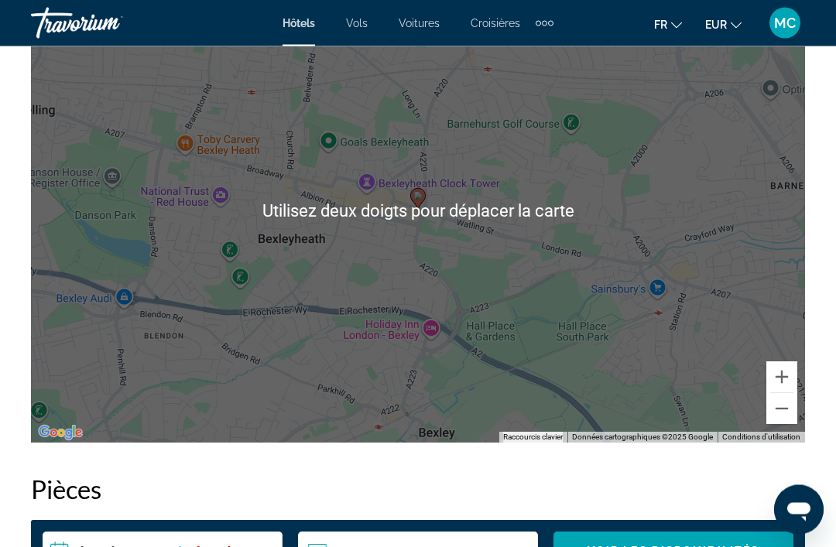
scroll to position [1849, 0]
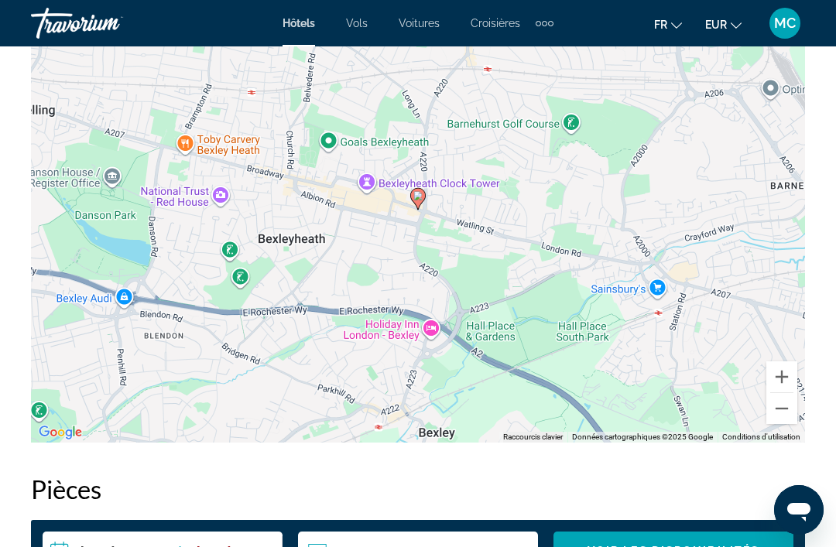
click at [784, 413] on button "Zoom arrière" at bounding box center [781, 408] width 31 height 31
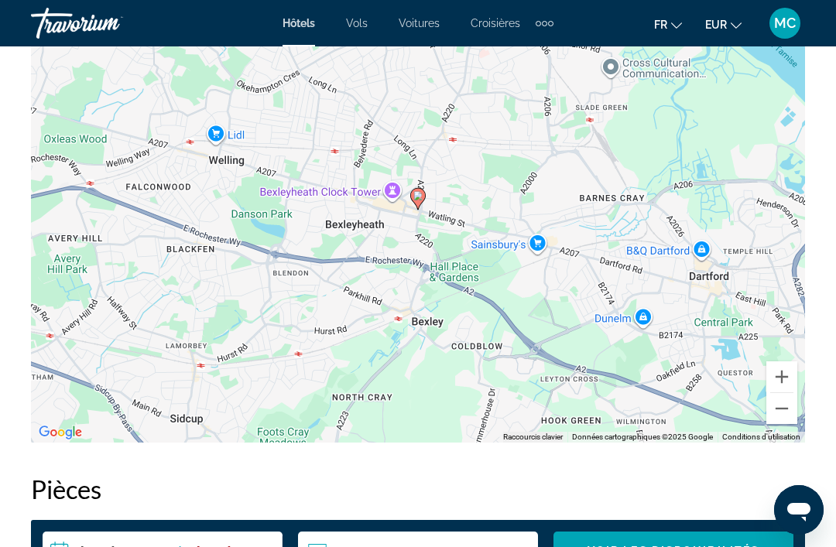
click at [781, 419] on button "Zoom arrière" at bounding box center [781, 408] width 31 height 31
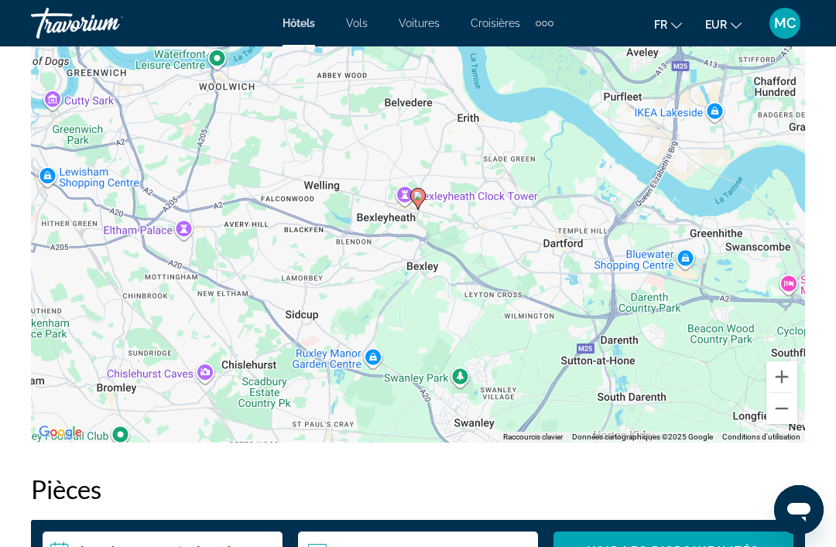
click at [779, 414] on button "Zoom arrière" at bounding box center [781, 408] width 31 height 31
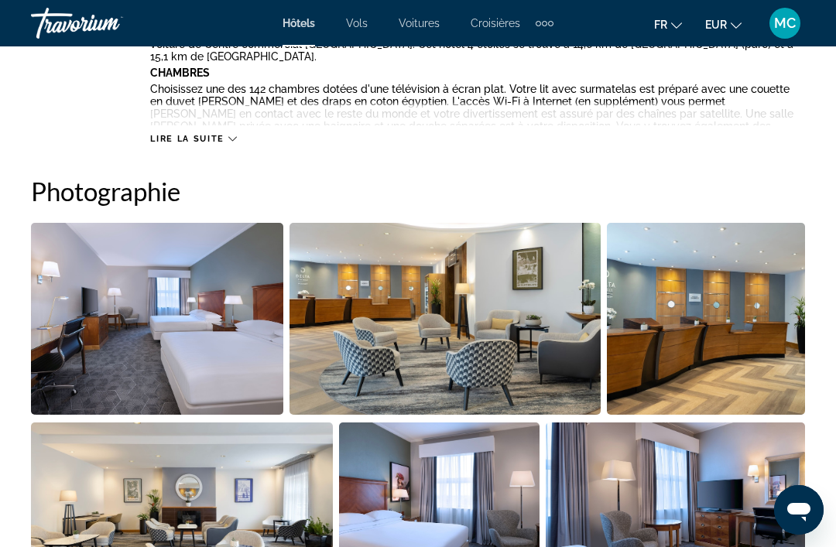
scroll to position [905, 0]
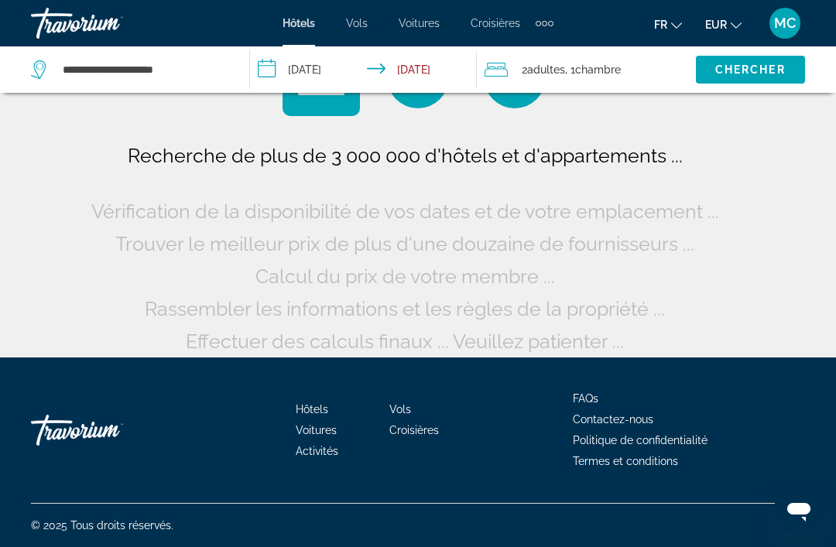
scroll to position [77, 0]
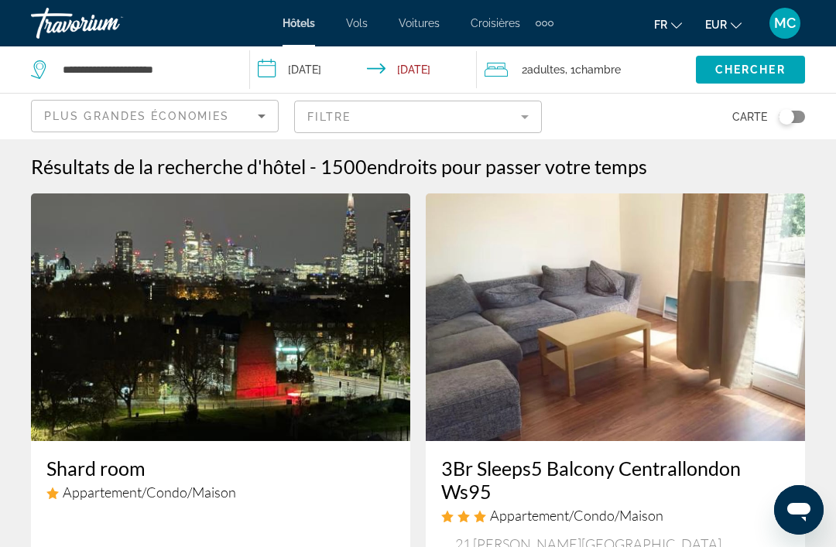
click at [219, 120] on span "Plus grandes économies" at bounding box center [136, 116] width 185 height 12
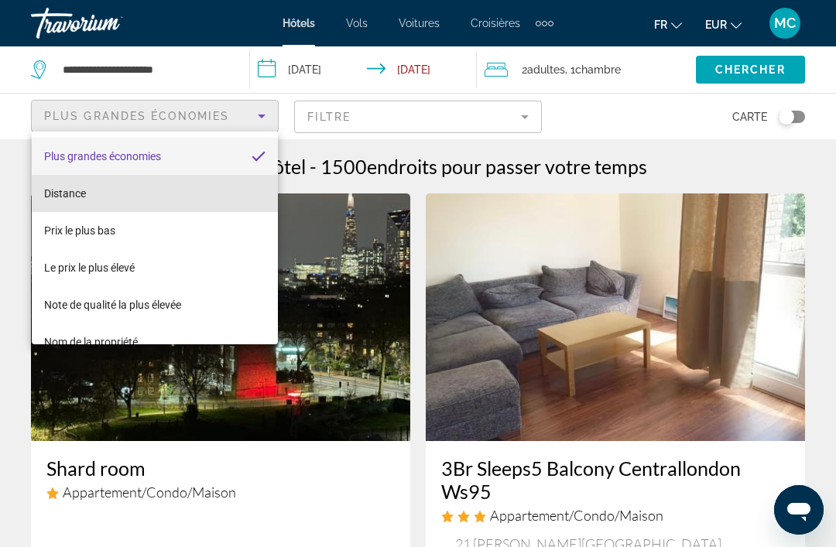
click at [71, 195] on span "Distance" at bounding box center [65, 193] width 42 height 12
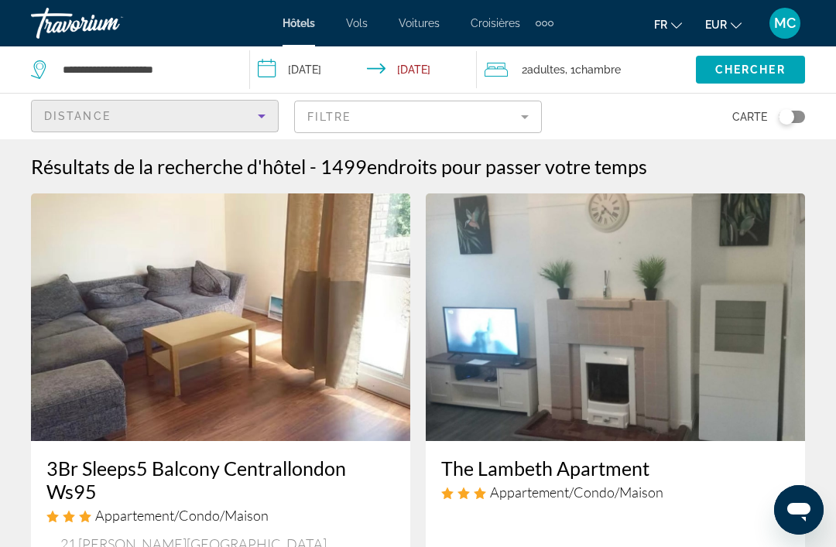
click at [473, 114] on mat-form-field "Filtre" at bounding box center [418, 117] width 248 height 33
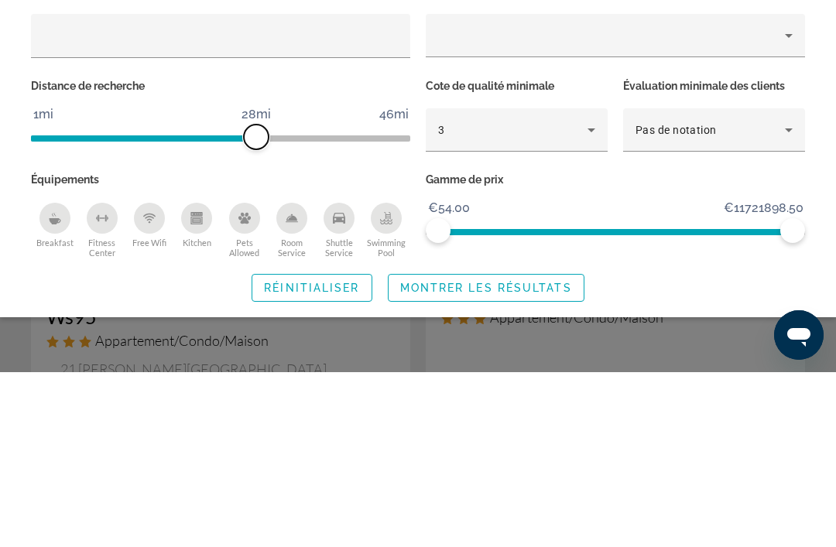
scroll to position [175, 0]
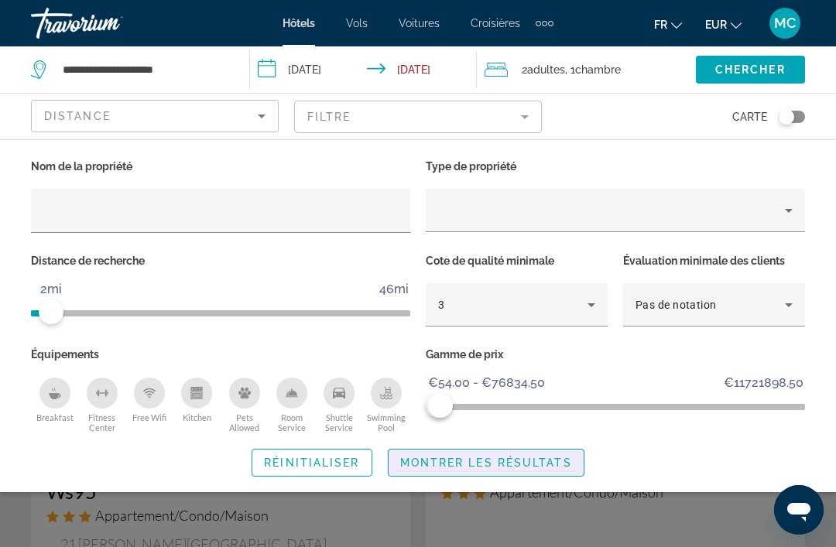
click at [449, 464] on span "Montrer les résultats" at bounding box center [486, 463] width 172 height 12
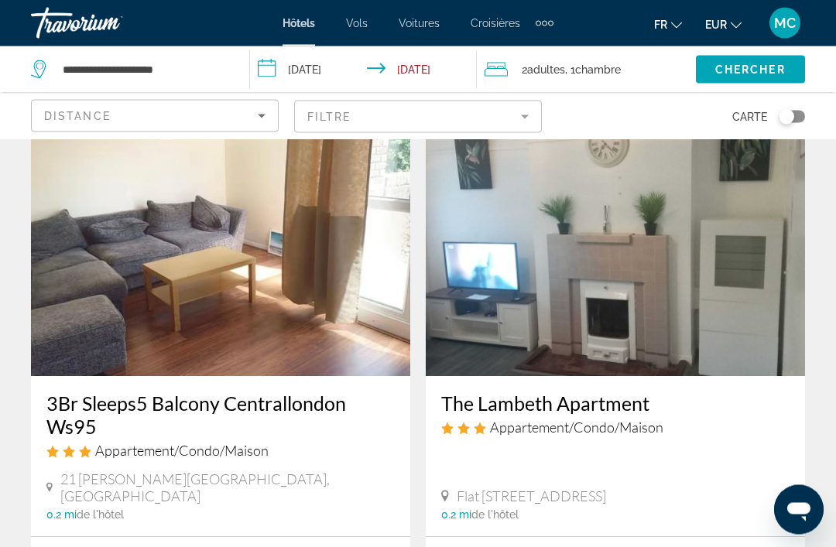
scroll to position [65, 0]
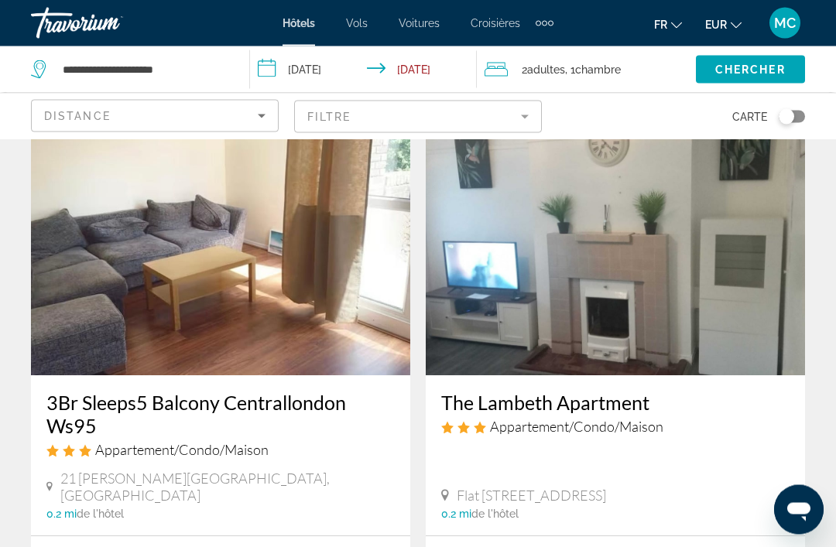
click at [502, 121] on mat-form-field "Filtre" at bounding box center [418, 117] width 248 height 33
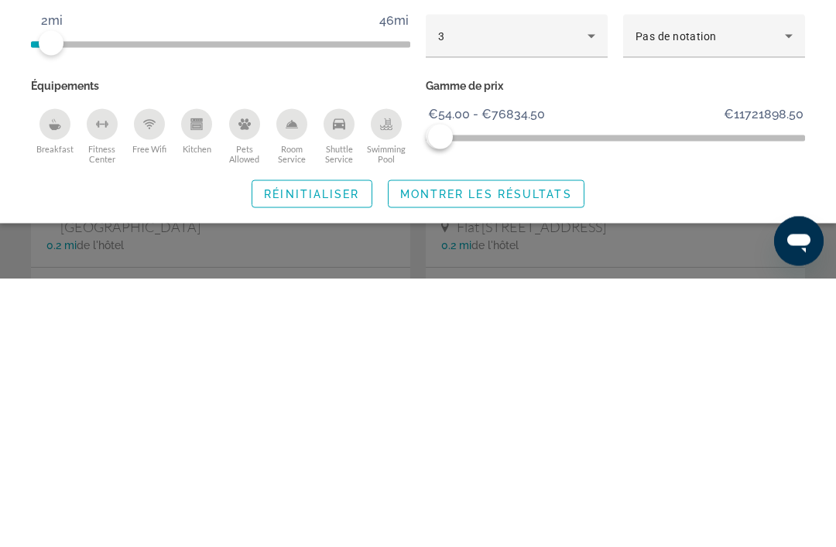
click at [47, 378] on div "Breakfast" at bounding box center [54, 393] width 31 height 31
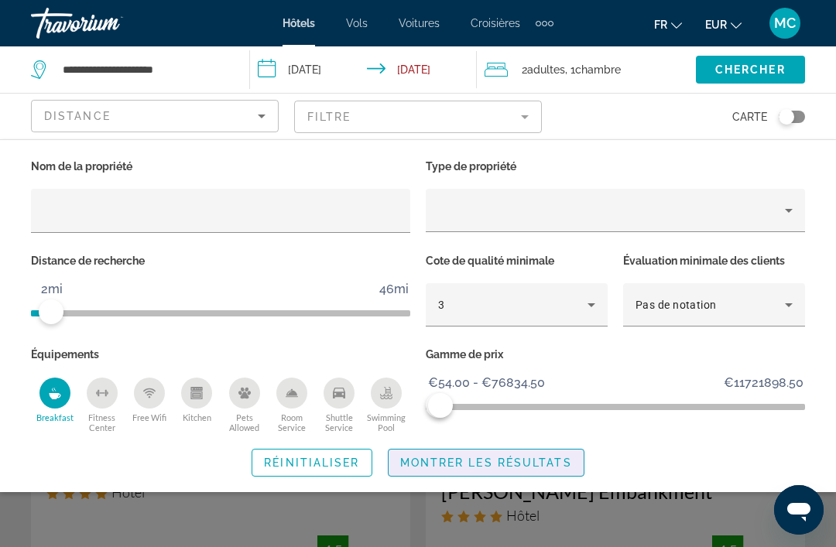
click at [542, 462] on span "Montrer les résultats" at bounding box center [486, 463] width 172 height 12
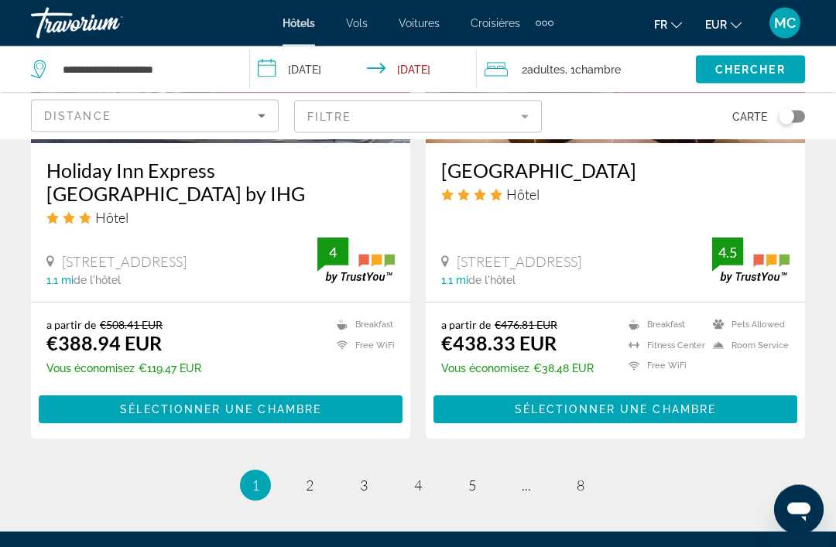
scroll to position [3146, 0]
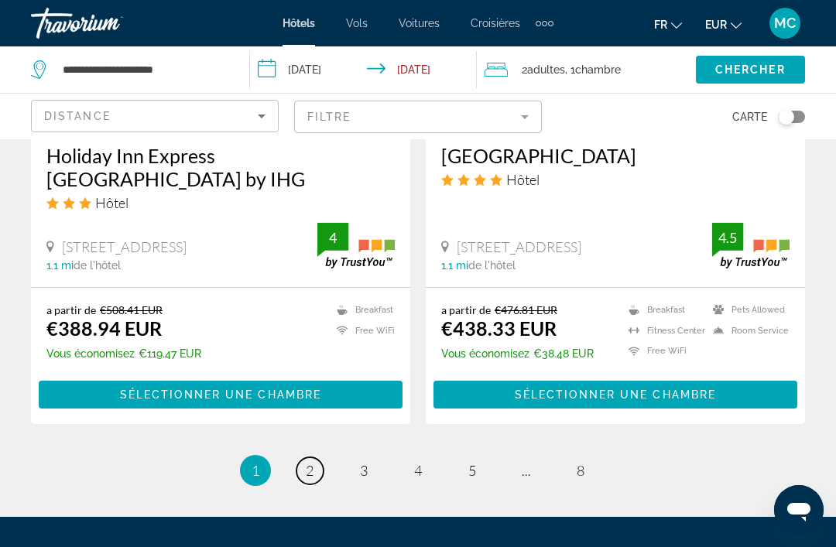
click at [309, 462] on span "2" at bounding box center [310, 470] width 8 height 17
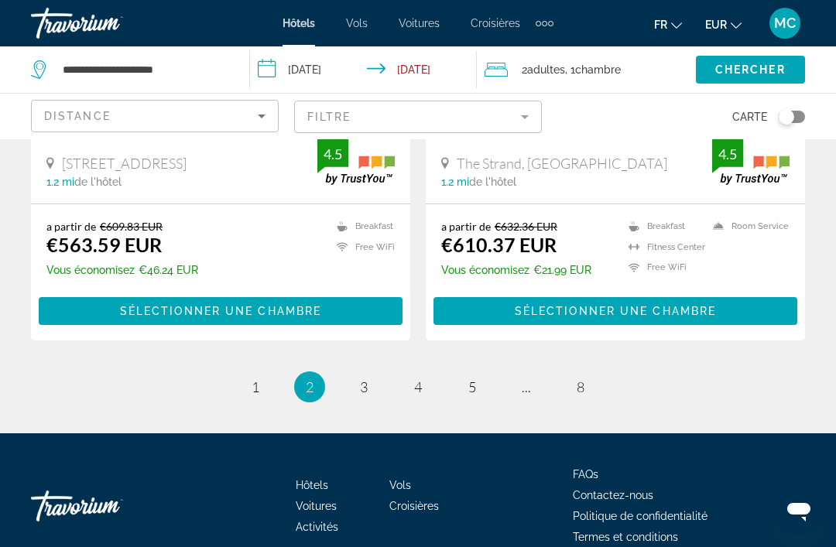
scroll to position [3225, 0]
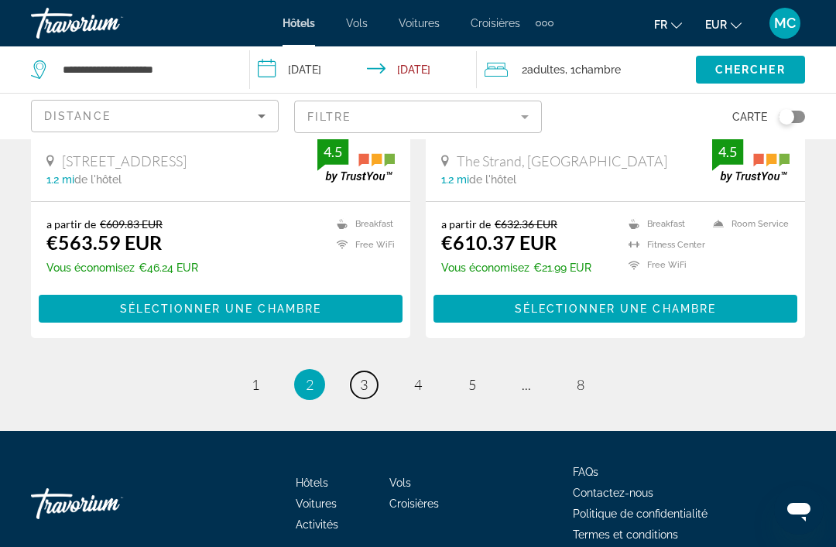
click at [371, 371] on link "page 3" at bounding box center [364, 384] width 27 height 27
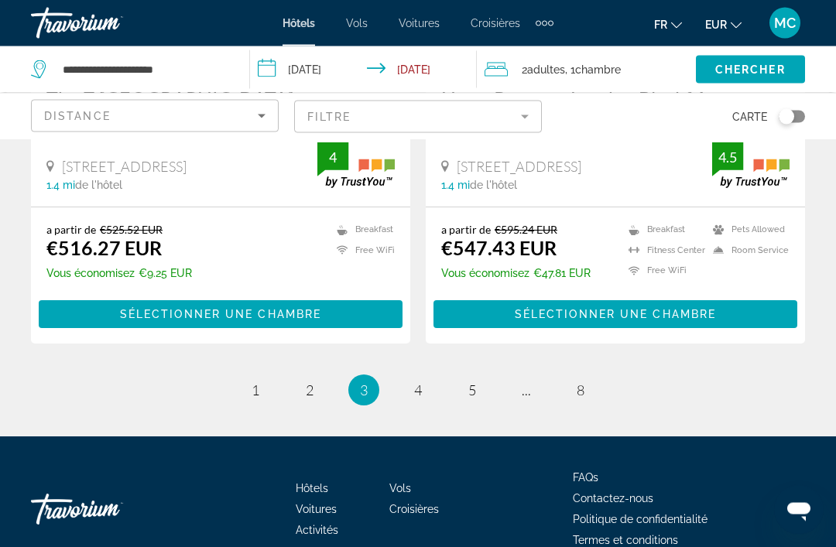
scroll to position [3186, 0]
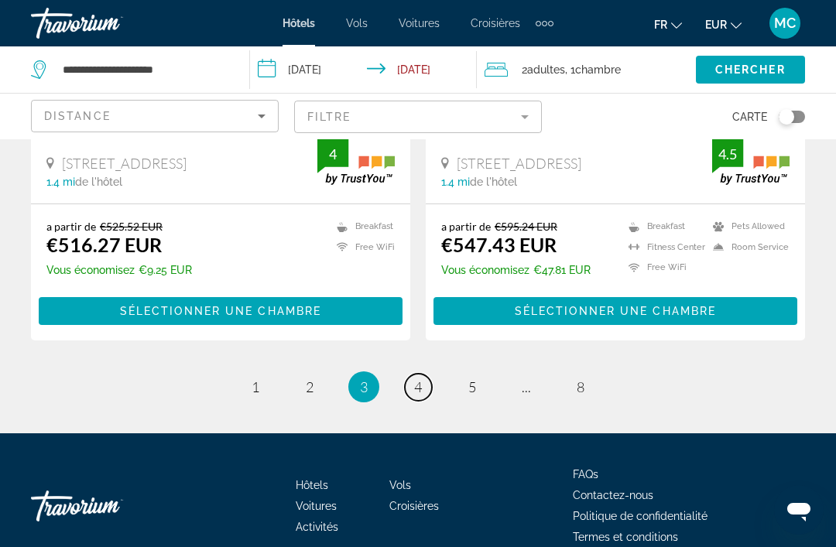
click at [416, 374] on link "page 4" at bounding box center [418, 387] width 27 height 27
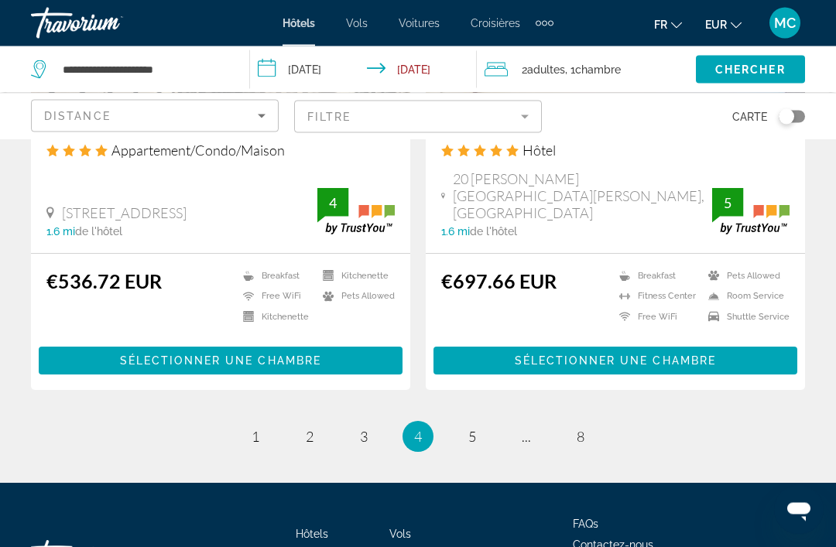
scroll to position [3193, 0]
click at [476, 428] on span "5" at bounding box center [472, 436] width 8 height 17
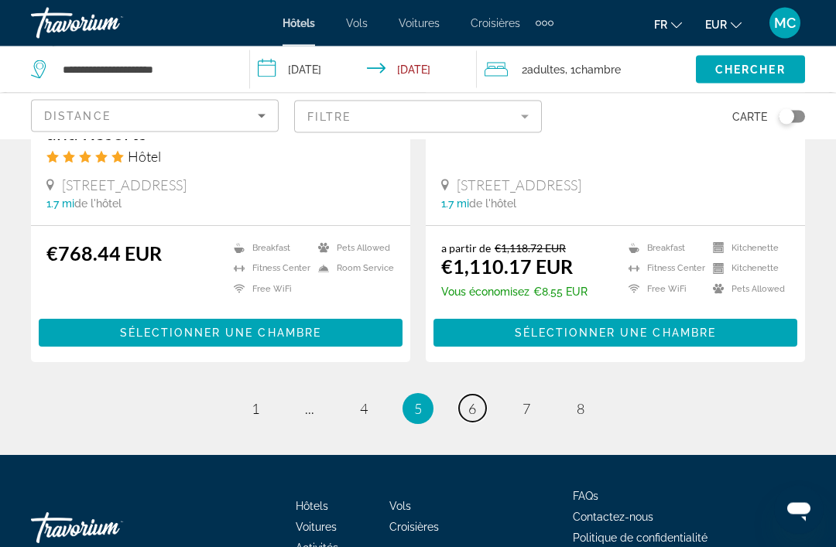
scroll to position [3170, 0]
click at [473, 400] on span "6" at bounding box center [472, 408] width 8 height 17
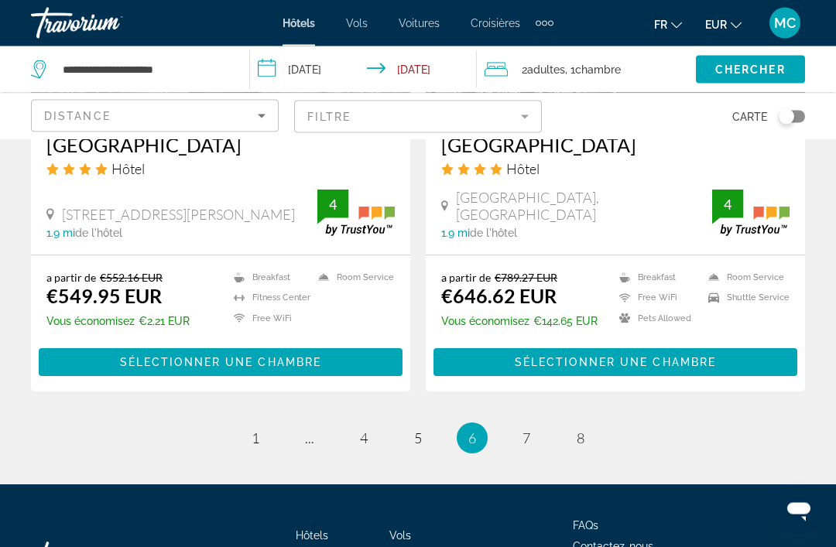
scroll to position [3105, 0]
click at [536, 451] on link "page 7" at bounding box center [526, 437] width 27 height 27
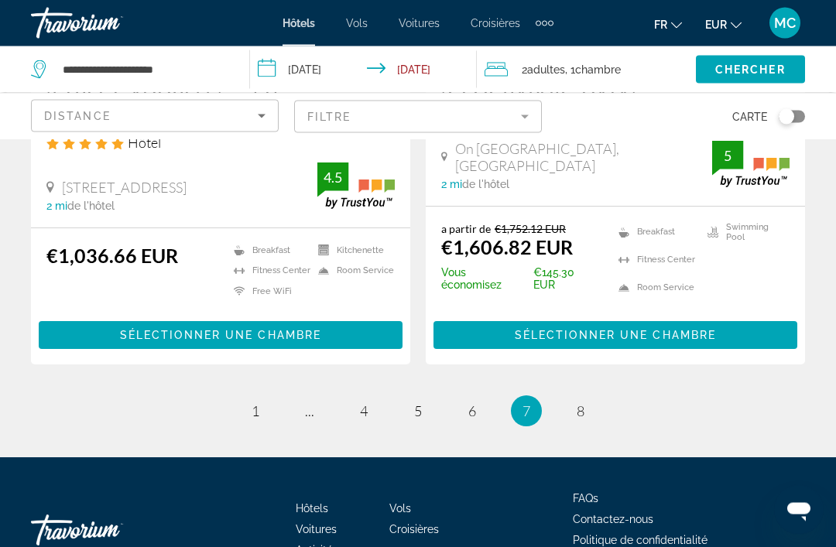
scroll to position [3180, 0]
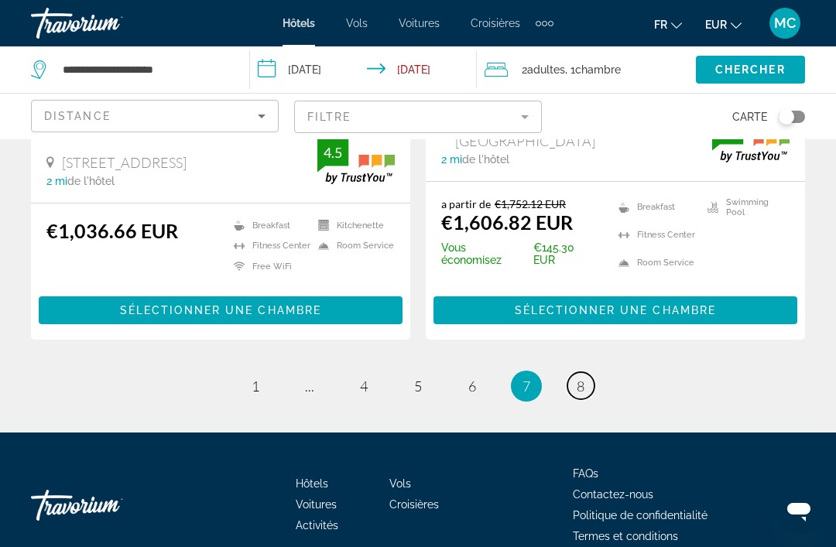
click at [589, 372] on link "page 8" at bounding box center [580, 385] width 27 height 27
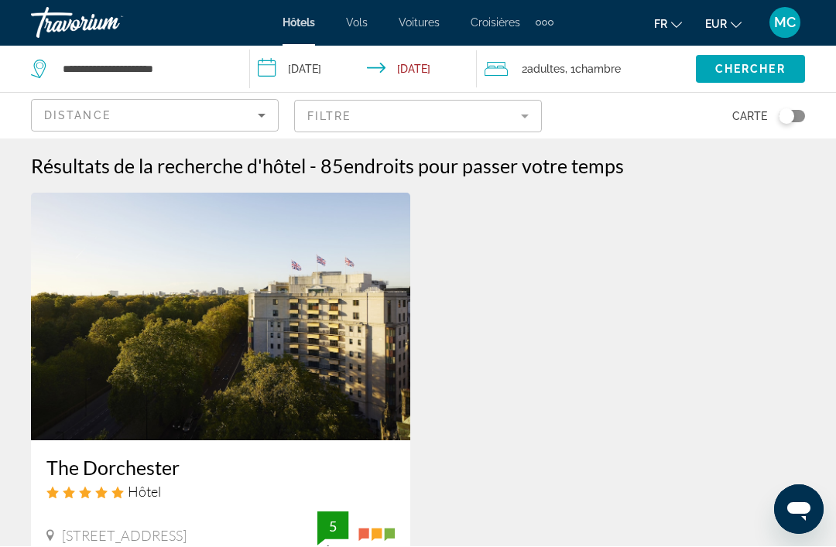
scroll to position [2, 0]
